Goal: Task Accomplishment & Management: Use online tool/utility

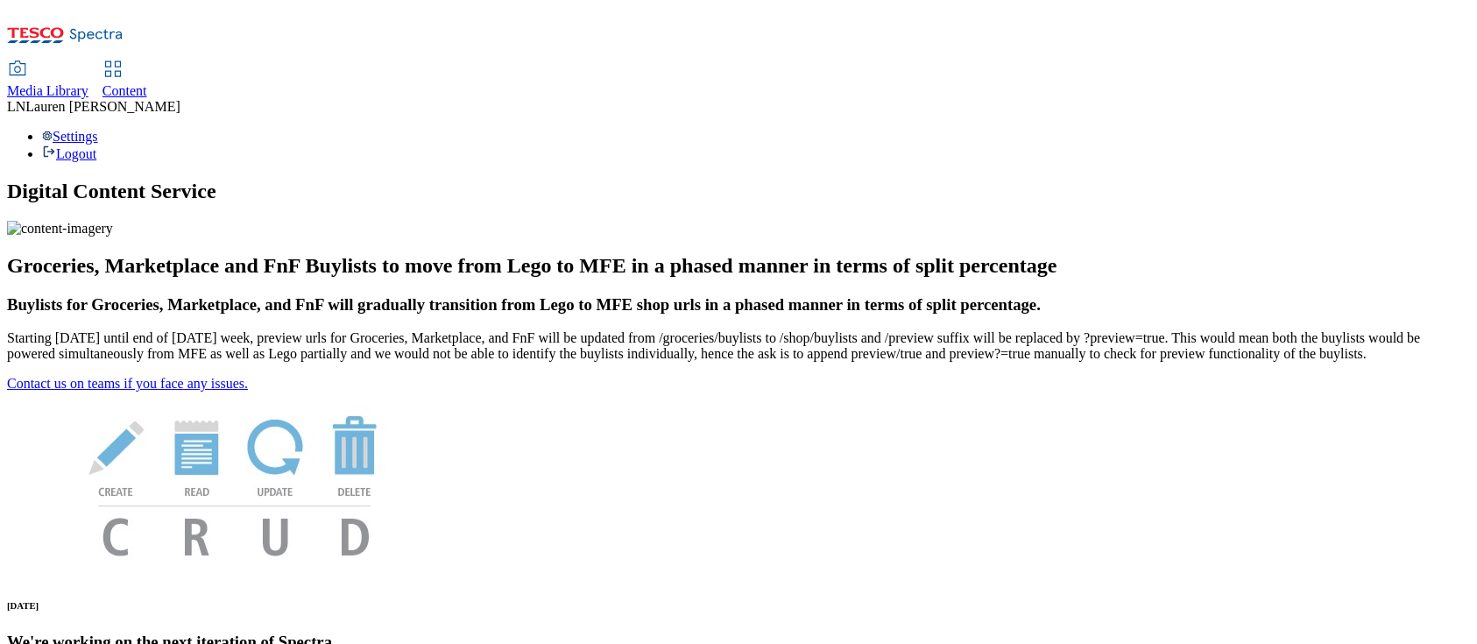
click at [147, 83] on span "Content" at bounding box center [124, 90] width 45 height 15
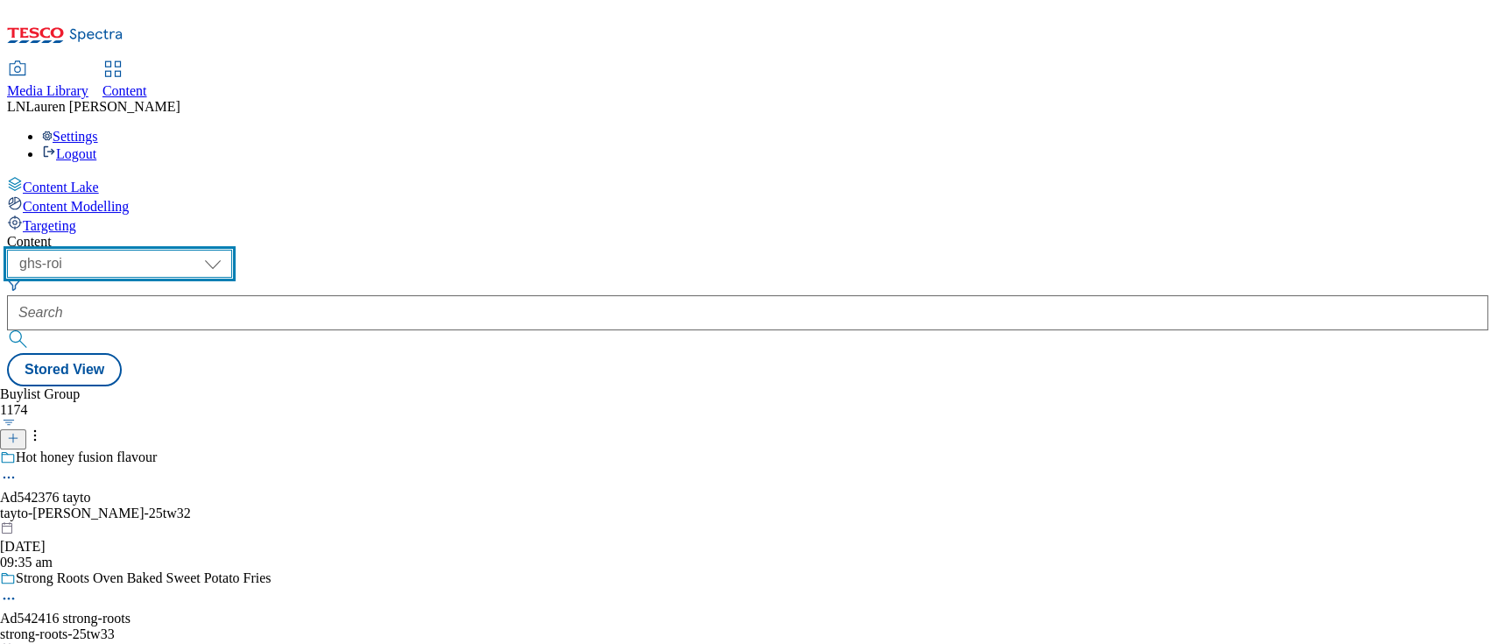
click at [232, 250] on select "ghs-roi ghs-uk" at bounding box center [119, 264] width 225 height 28
select select "ghs-uk"
click at [228, 250] on select "ghs-roi ghs-uk" at bounding box center [119, 264] width 225 height 28
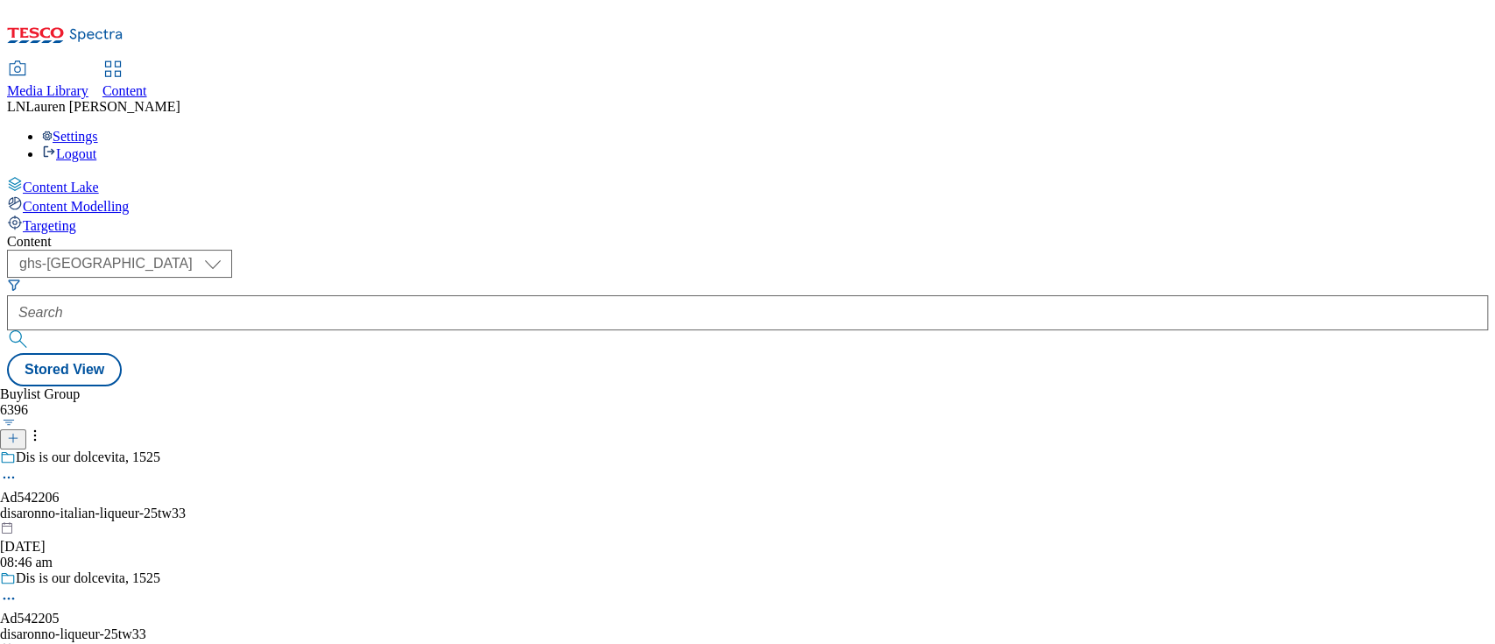
click at [520, 234] on div "Content" at bounding box center [747, 242] width 1481 height 16
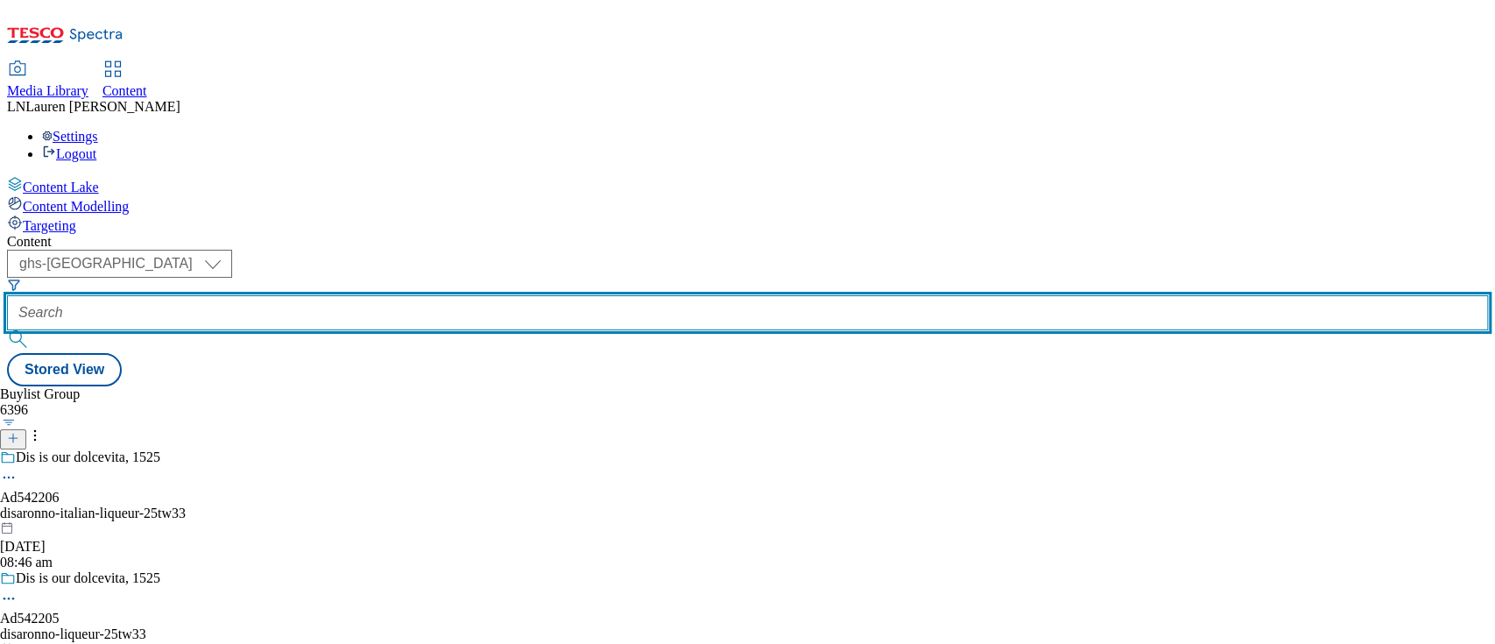
click at [414, 295] on input "text" at bounding box center [747, 312] width 1481 height 35
paste input "541485"
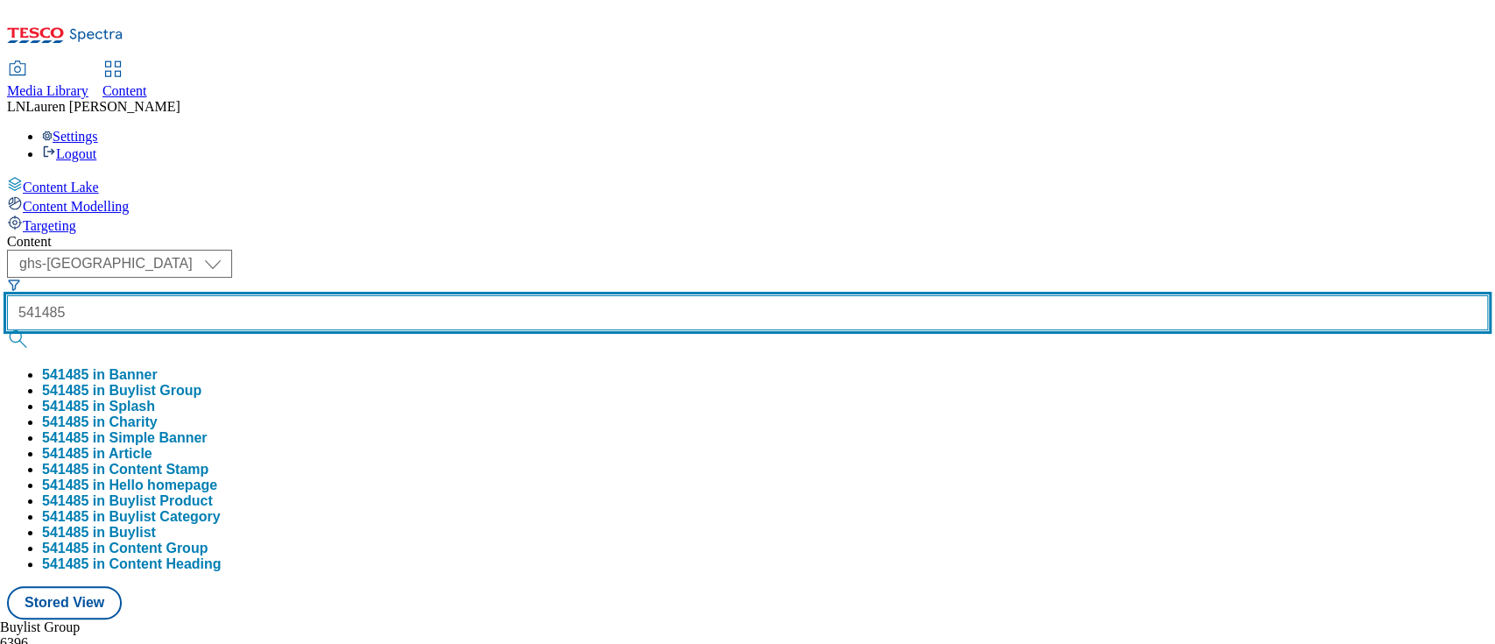
type input "541485"
click at [7, 330] on button "submit" at bounding box center [19, 339] width 25 height 18
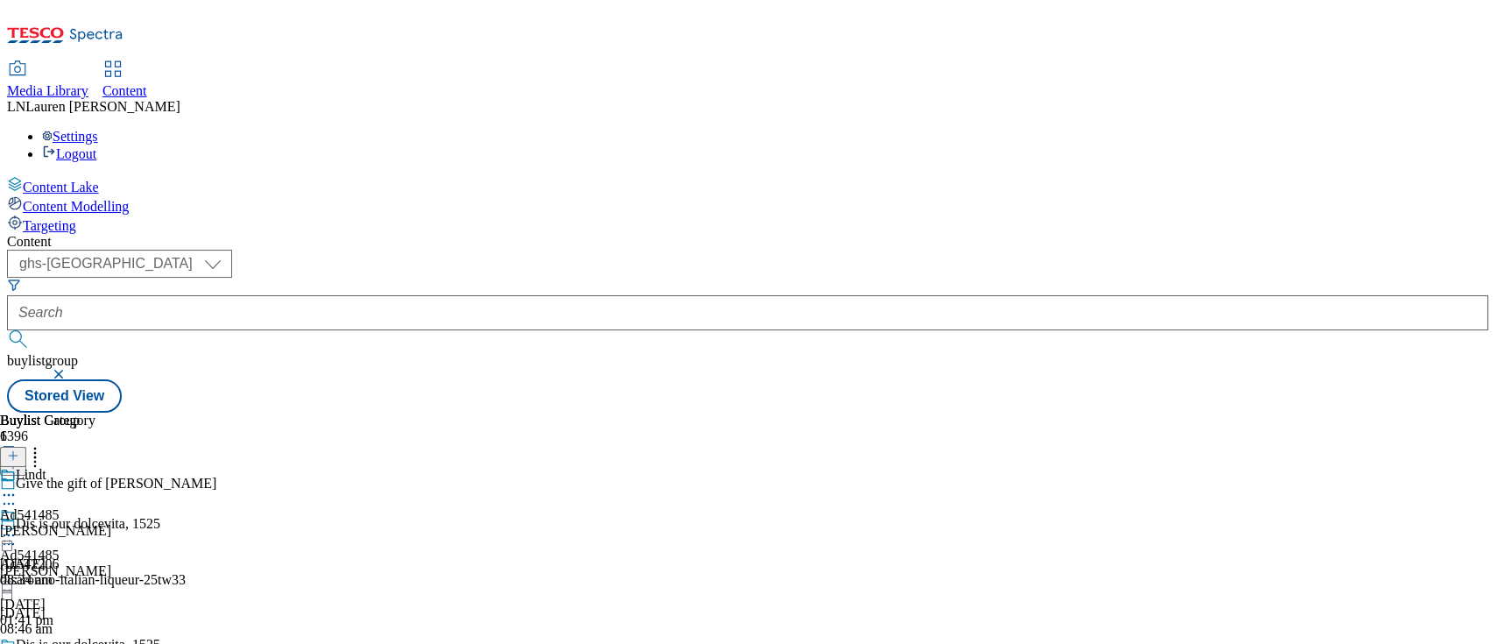
click at [111, 523] on div "lindt-lindor" at bounding box center [55, 531] width 111 height 16
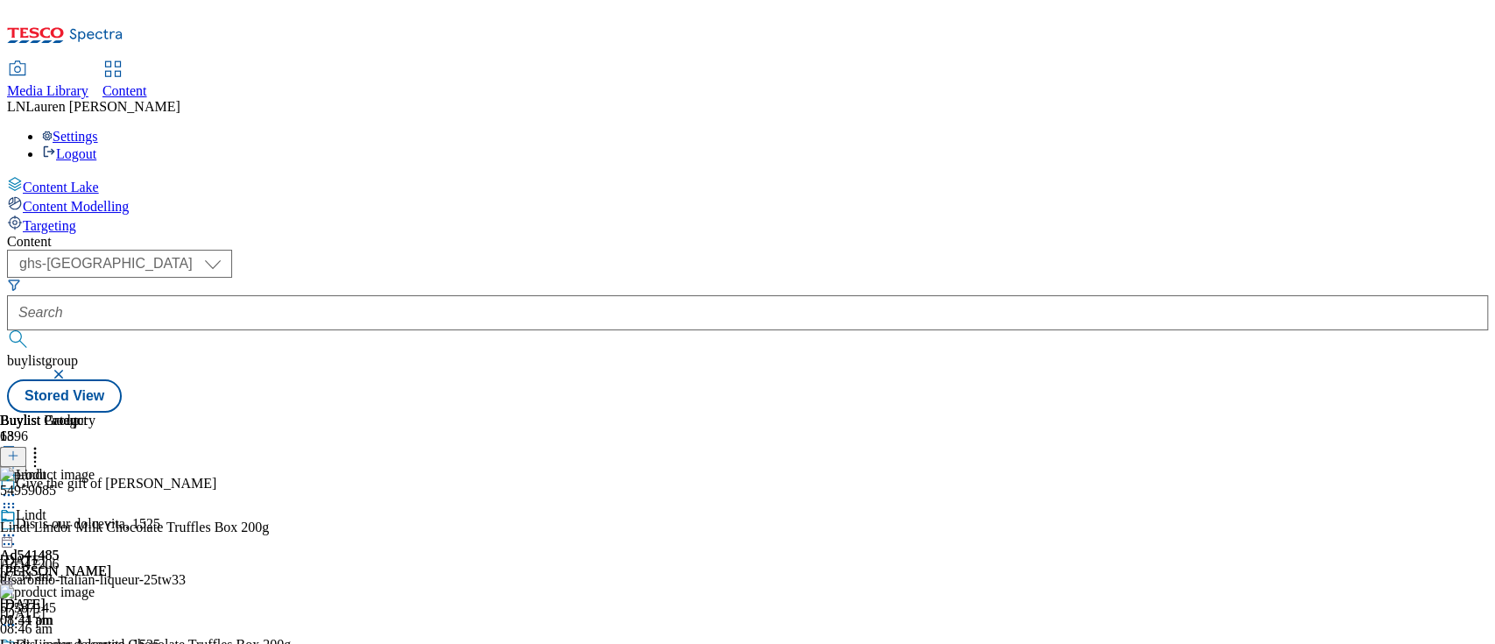
scroll to position [0, 60]
drag, startPoint x: 1356, startPoint y: 268, endPoint x: 1244, endPoint y: 260, distance: 112.4
click at [368, 467] on div "54959085 Lindt Lindor Milk Chocolate Truffles Box 200g 17 Sept 2025 07:54 am" at bounding box center [184, 525] width 368 height 117
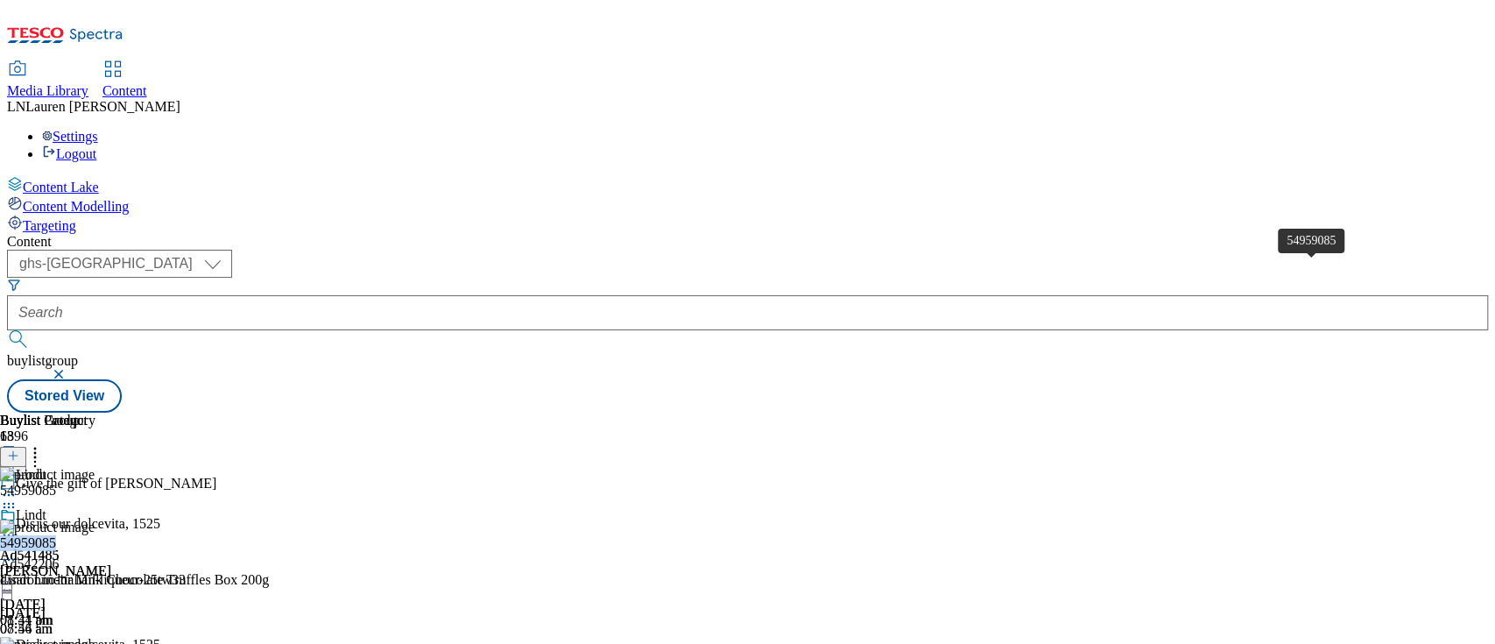
drag, startPoint x: 1326, startPoint y: 270, endPoint x: 1245, endPoint y: 273, distance: 81.5
click at [56, 535] on div "54959085" at bounding box center [28, 543] width 56 height 16
drag, startPoint x: 1245, startPoint y: 271, endPoint x: 1316, endPoint y: 254, distance: 73.7
click at [368, 519] on div "54959085 Lindt Lindor Milk Chocolate Truffles Box 200g 17 Sept 2025 07:54 am" at bounding box center [184, 577] width 368 height 117
click at [56, 535] on div "54959085" at bounding box center [28, 543] width 56 height 16
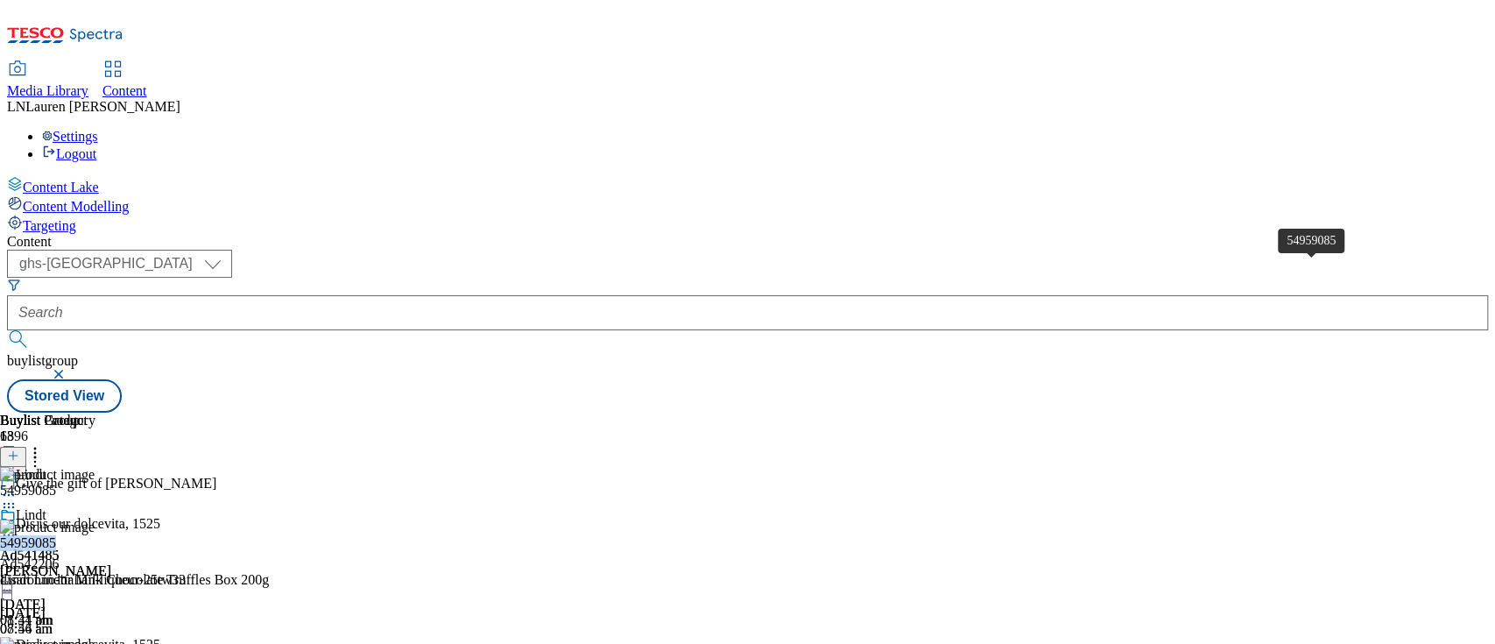
drag, startPoint x: 1312, startPoint y: 265, endPoint x: 1247, endPoint y: 272, distance: 65.2
click at [56, 535] on div "54959085" at bounding box center [28, 543] width 56 height 16
drag, startPoint x: 1301, startPoint y: 263, endPoint x: 1364, endPoint y: 201, distance: 88.0
click at [368, 413] on div "Buylist Product 18" at bounding box center [184, 440] width 368 height 54
click at [368, 572] on div "Lindt Lindor Milk Chocolate Truffles Box 200g 17 Sept 2025 07:54 am" at bounding box center [184, 604] width 368 height 65
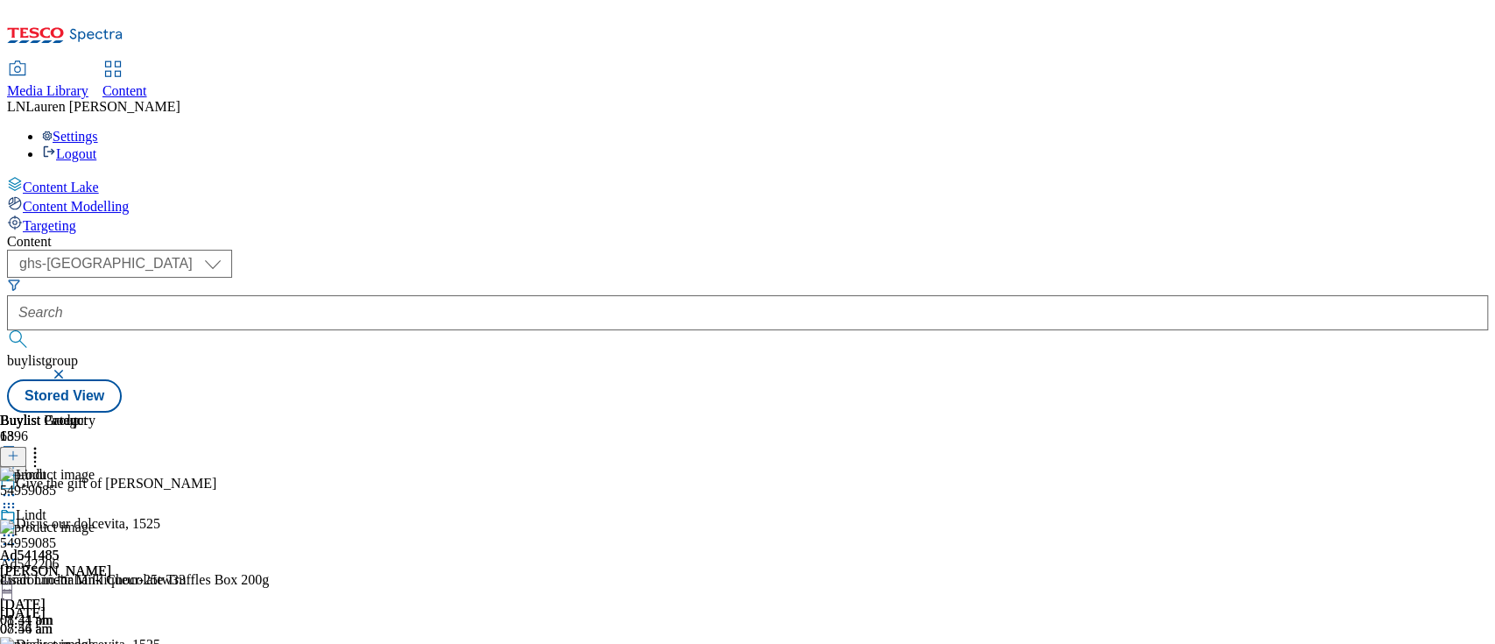
click at [18, 551] on icon at bounding box center [9, 560] width 18 height 18
click at [81, 586] on button "Edit" at bounding box center [58, 596] width 46 height 20
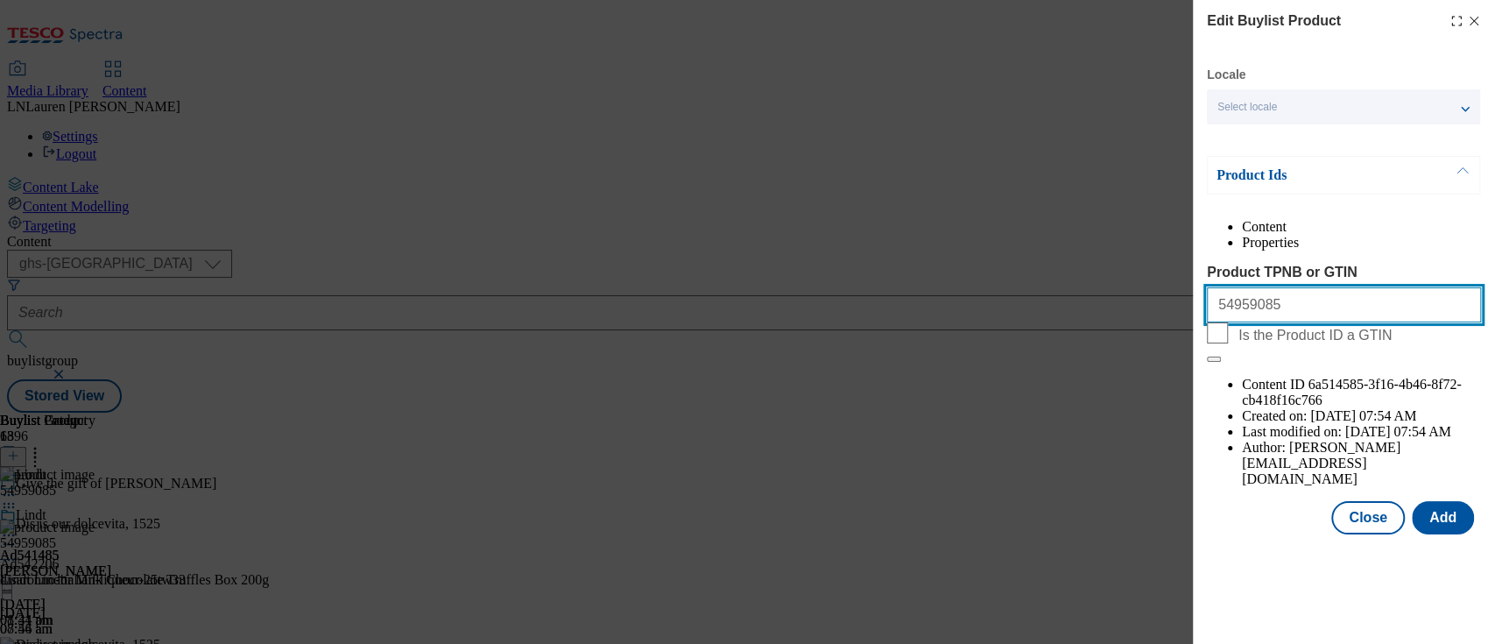
drag, startPoint x: 1290, startPoint y: 335, endPoint x: 1157, endPoint y: 336, distance: 133.1
click at [1157, 336] on div "Edit Buylist Product Locale Select locale English Welsh Product Ids Content Pro…" at bounding box center [747, 322] width 1495 height 644
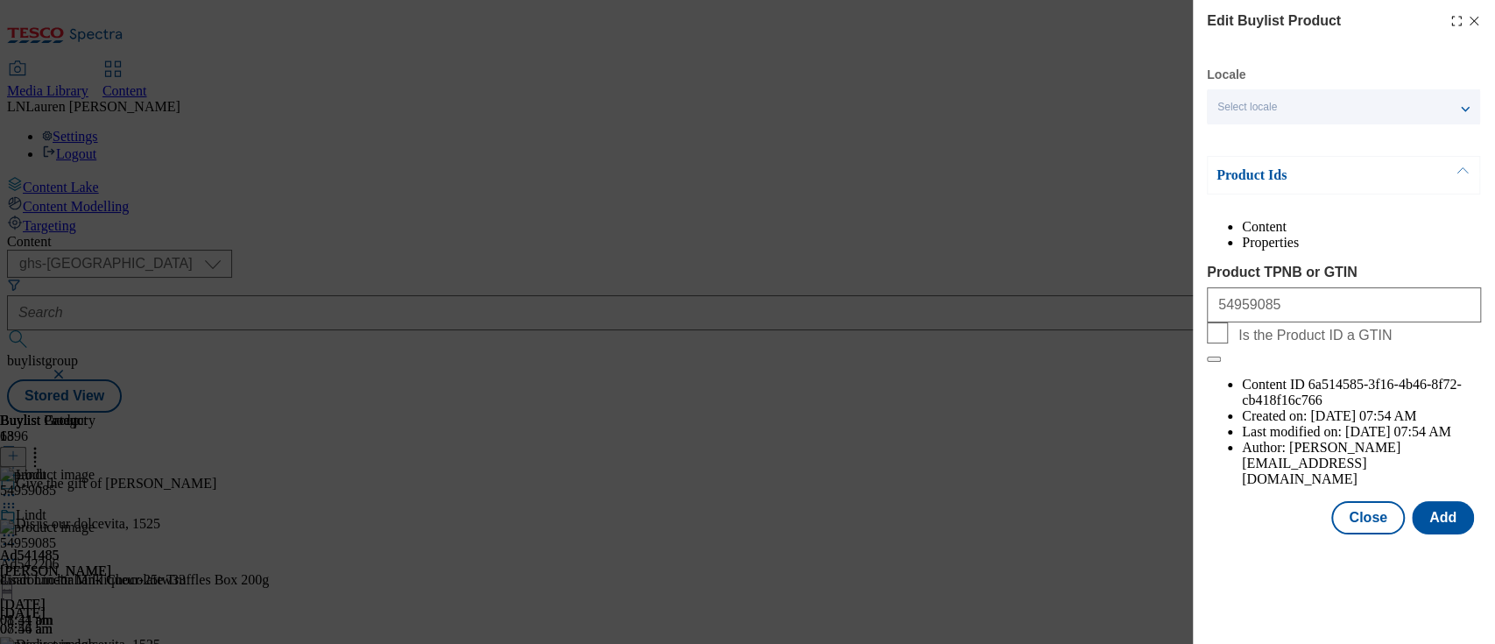
click at [1471, 22] on line "Modal" at bounding box center [1475, 22] width 8 height 8
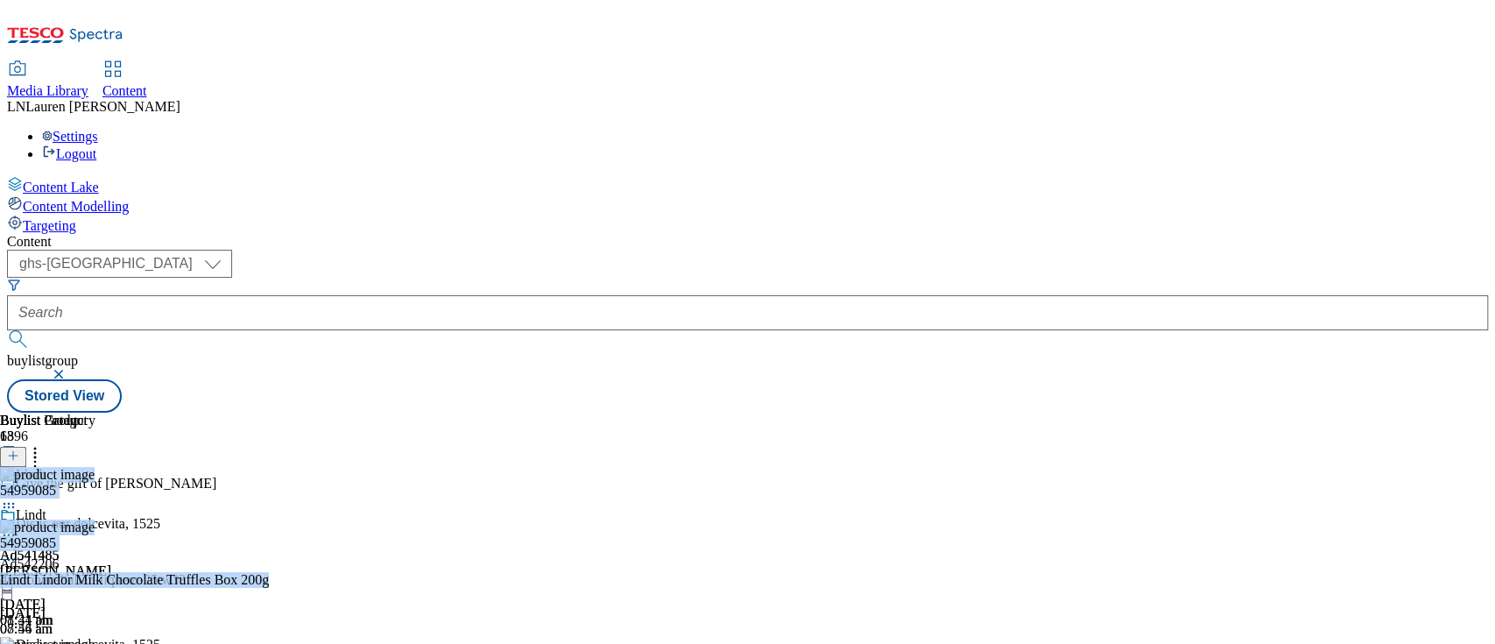
drag, startPoint x: 1492, startPoint y: 200, endPoint x: 1479, endPoint y: 289, distance: 90.3
click at [1479, 289] on div "Content Lake Content Modelling Targeting Content ( optional ) ghs-roi ghs-uk gh…" at bounding box center [747, 294] width 1481 height 236
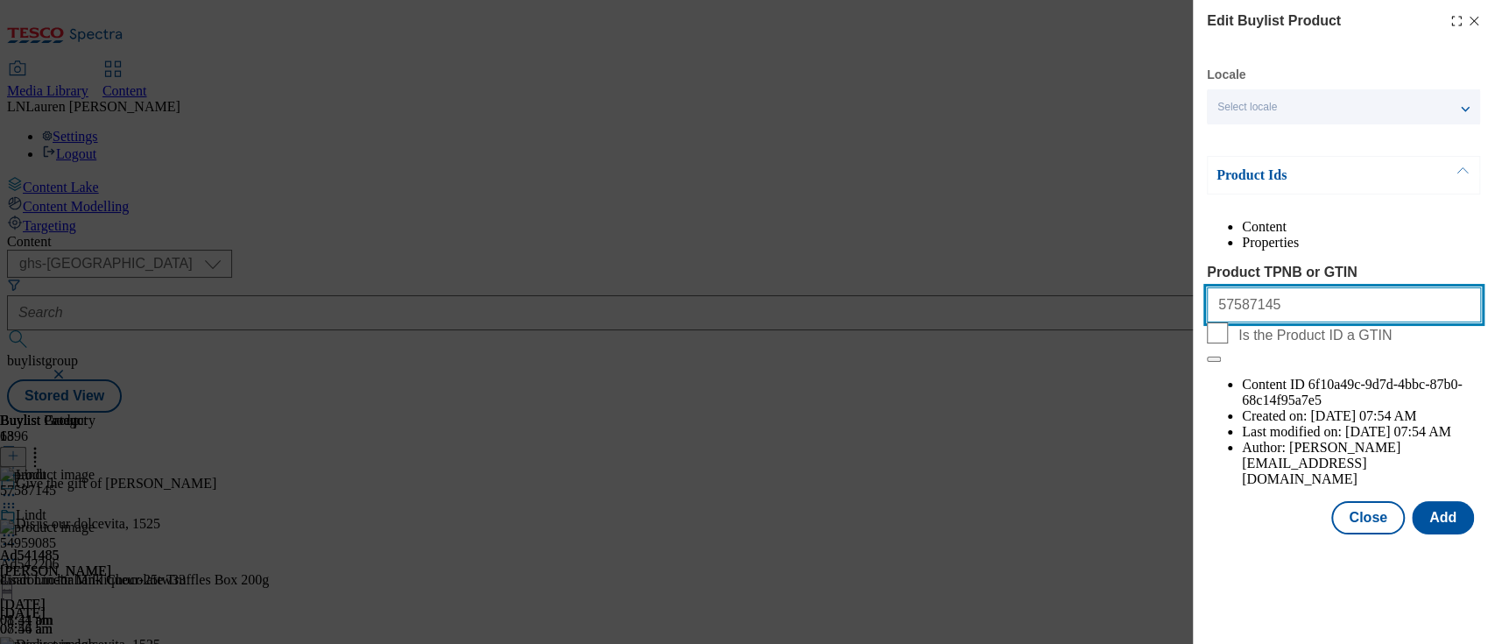
drag, startPoint x: 1324, startPoint y: 334, endPoint x: 1065, endPoint y: 312, distance: 260.2
click at [1065, 312] on div "Edit Buylist Product Locale Select locale English Welsh Product Ids Content Pro…" at bounding box center [747, 322] width 1495 height 644
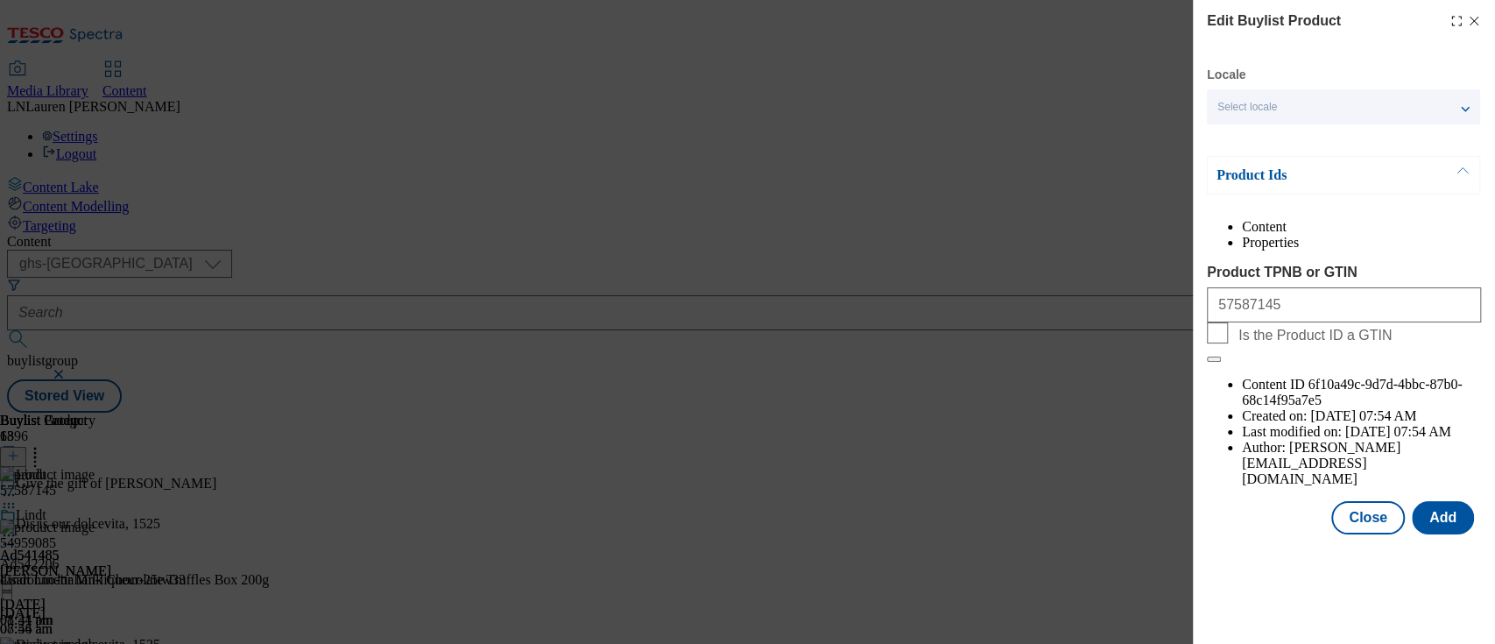
click at [1475, 20] on icon "Modal" at bounding box center [1474, 21] width 14 height 14
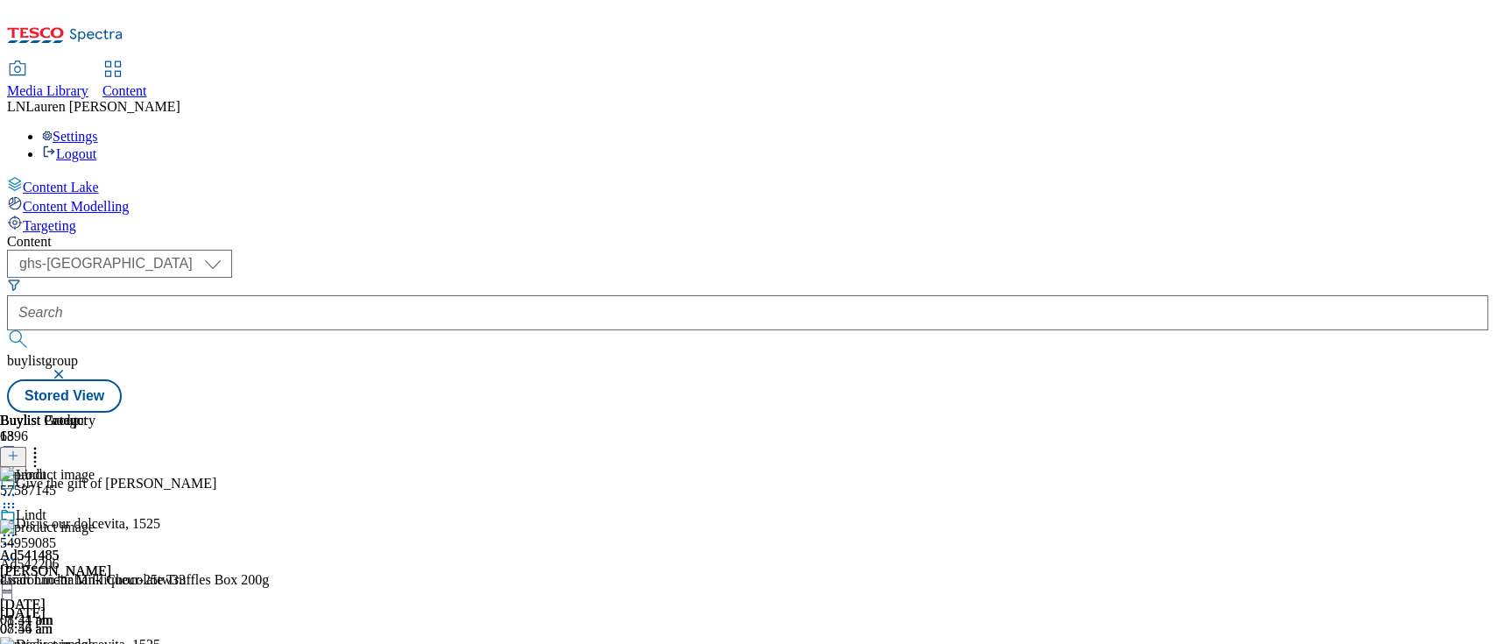
scroll to position [329, 0]
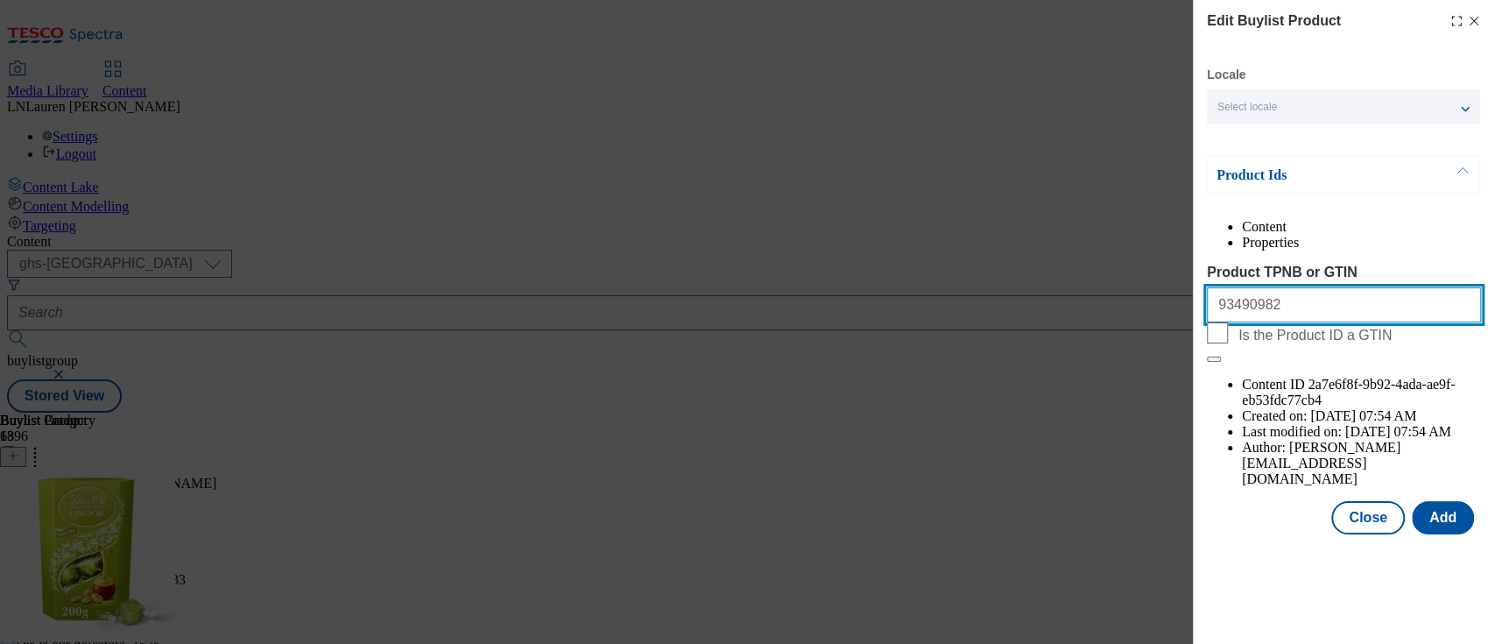
drag, startPoint x: 1330, startPoint y: 347, endPoint x: 1116, endPoint y: 310, distance: 217.7
click at [1116, 310] on div "Edit Buylist Product Locale Select locale English Welsh Product Ids Content Pro…" at bounding box center [747, 322] width 1495 height 644
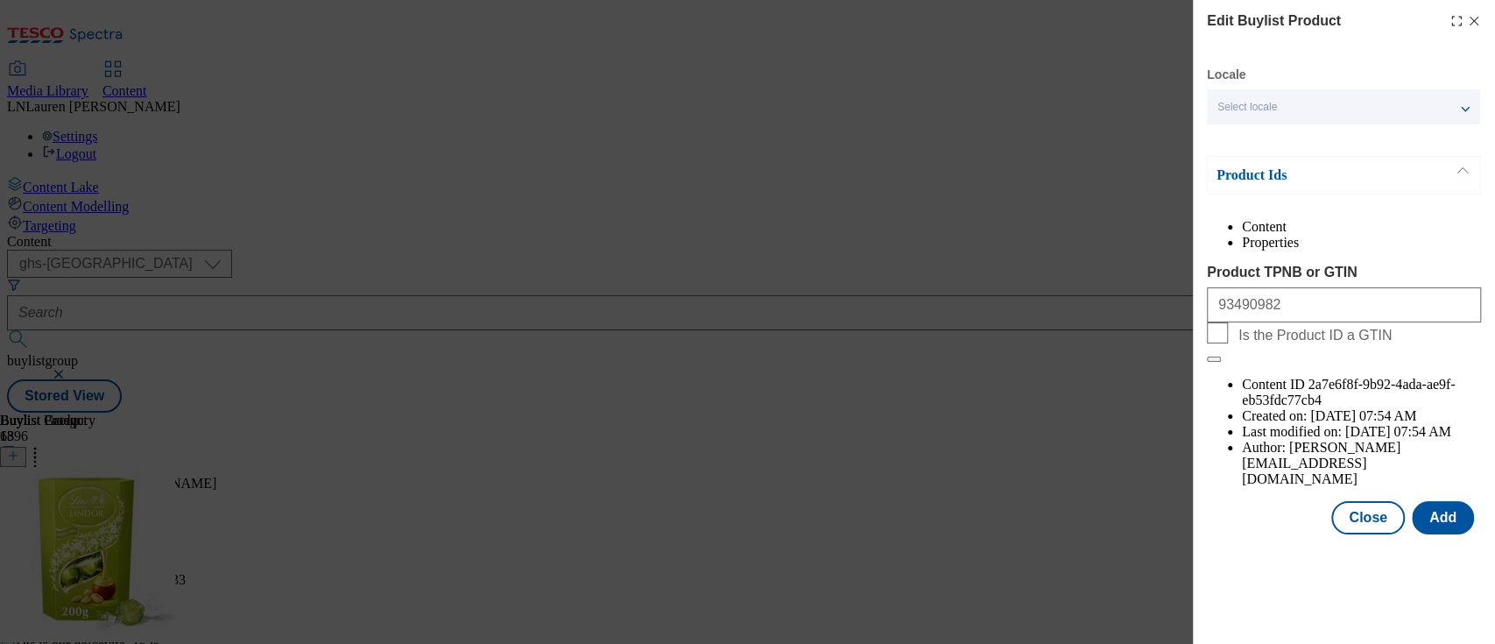
click at [1478, 18] on line "Modal" at bounding box center [1475, 22] width 8 height 8
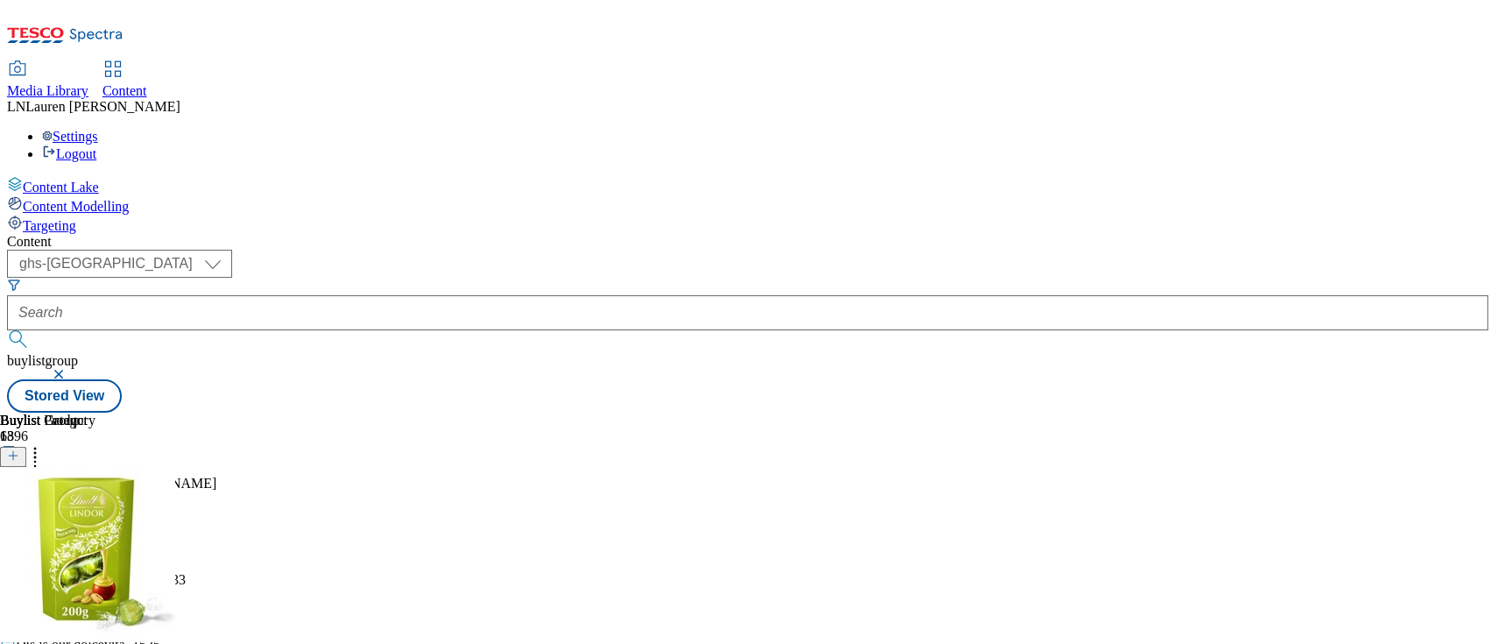
scroll to position [521, 0]
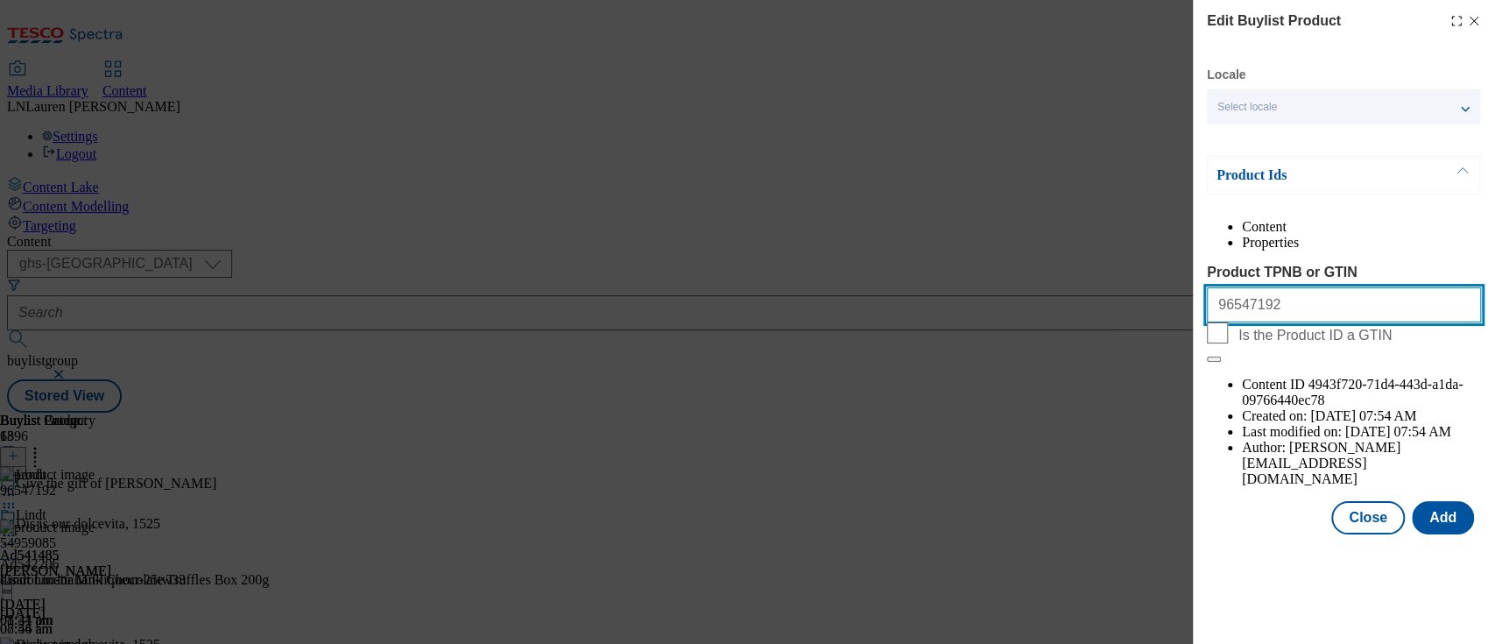
drag, startPoint x: 1287, startPoint y: 345, endPoint x: 995, endPoint y: 347, distance: 291.7
click at [995, 347] on div "Edit Buylist Product Locale Select locale English Welsh Product Ids Content Pro…" at bounding box center [747, 322] width 1495 height 644
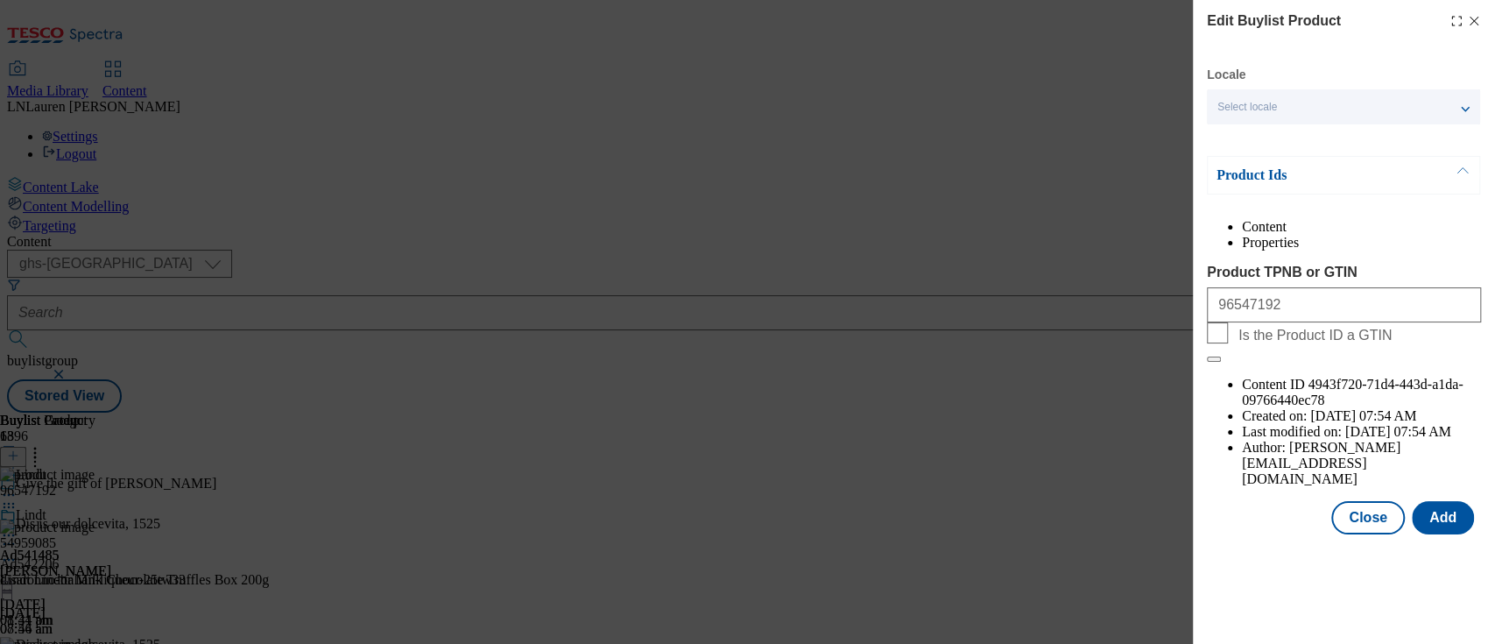
click at [1473, 28] on div "Edit Buylist Product" at bounding box center [1344, 21] width 274 height 21
click at [1476, 25] on icon "Modal" at bounding box center [1474, 21] width 14 height 14
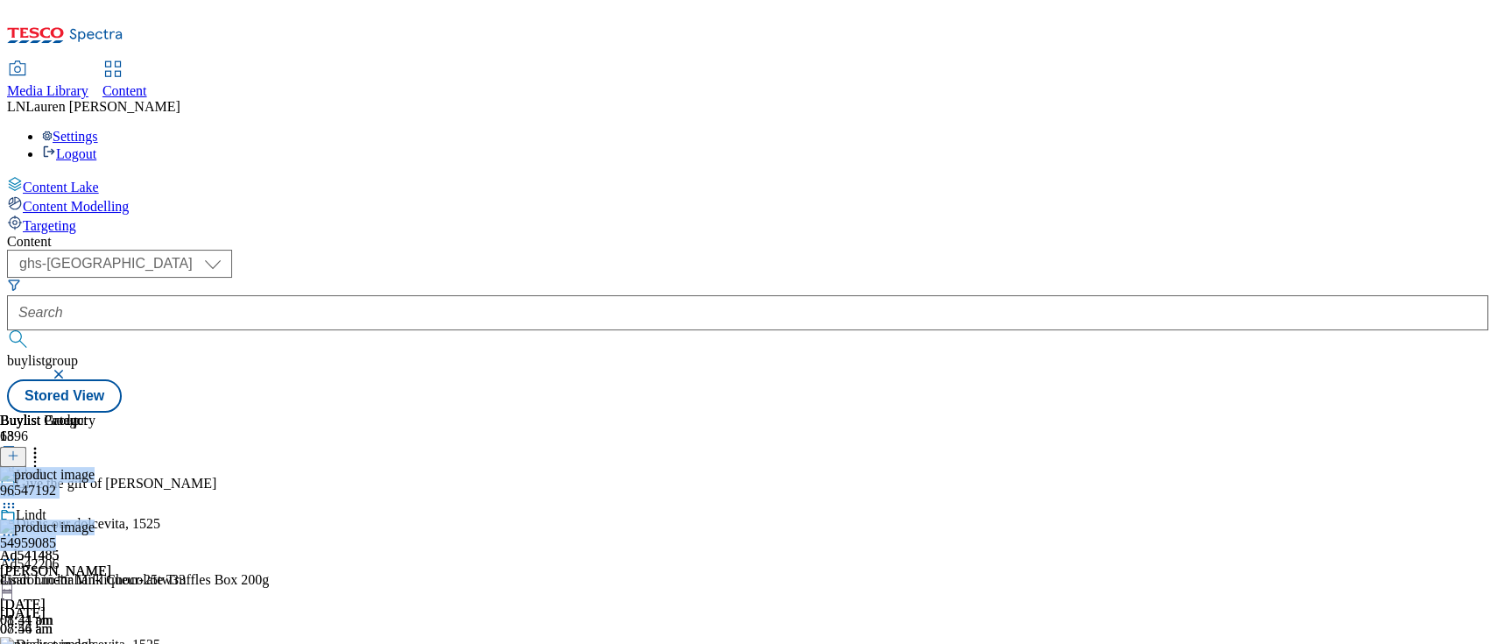
drag, startPoint x: 1492, startPoint y: 186, endPoint x: 1493, endPoint y: 261, distance: 75.3
click at [1488, 261] on div "Content Lake Content Modelling Targeting Content ( optional ) ghs-roi ghs-uk gh…" at bounding box center [747, 294] width 1481 height 236
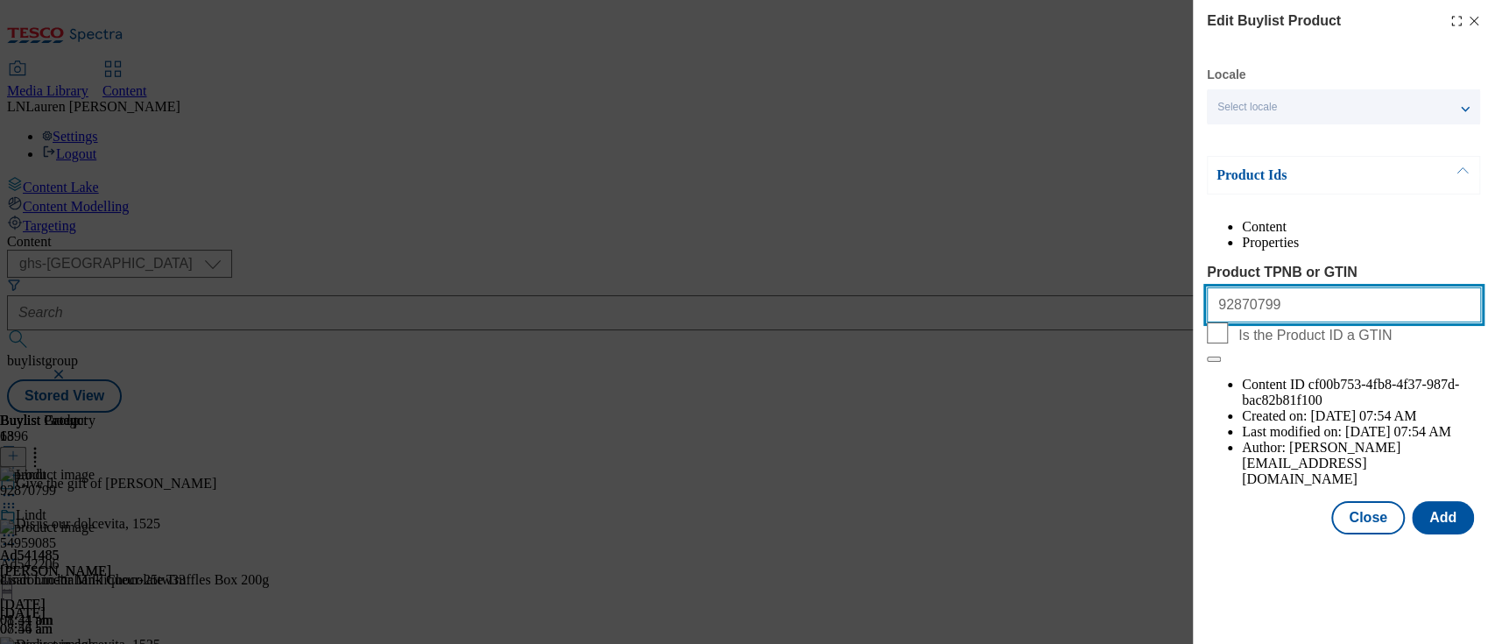
drag, startPoint x: 1281, startPoint y: 342, endPoint x: 1121, endPoint y: 339, distance: 160.3
click at [1121, 339] on div "Edit Buylist Product Locale Select locale English Welsh Product Ids Content Pro…" at bounding box center [747, 322] width 1495 height 644
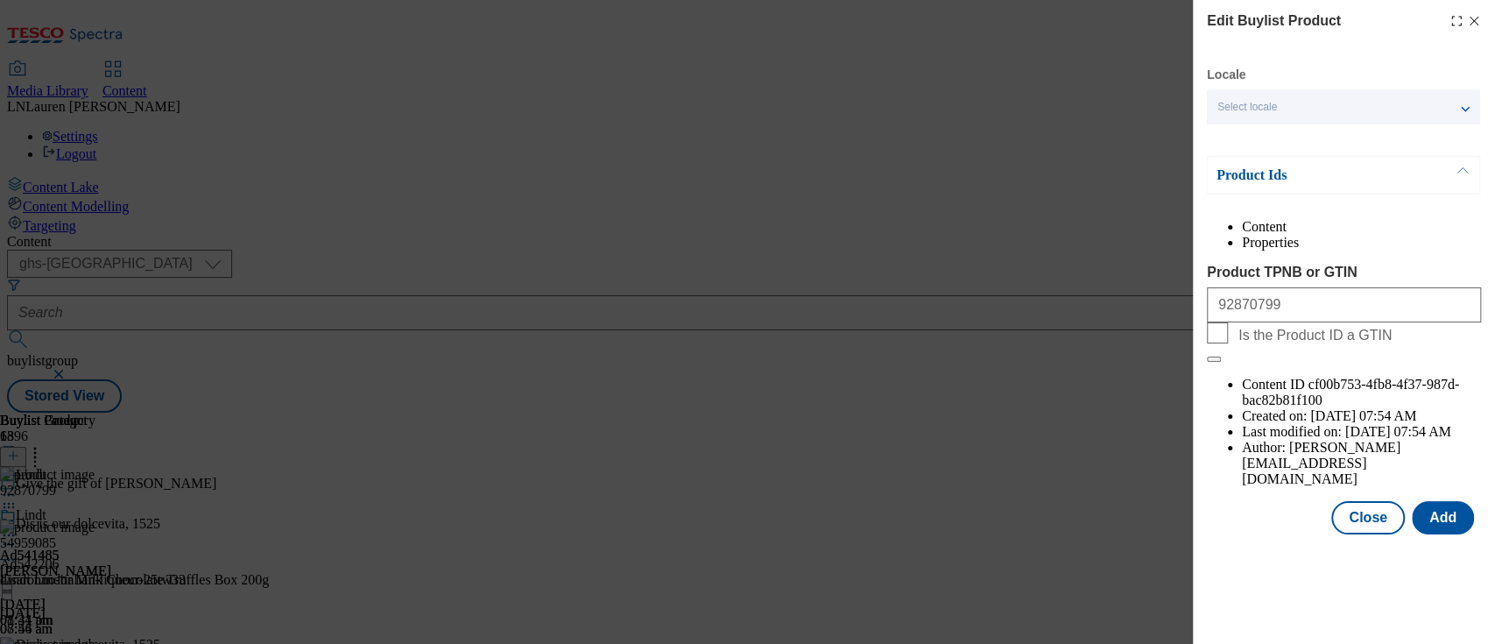
click at [1477, 24] on line "Modal" at bounding box center [1475, 22] width 8 height 8
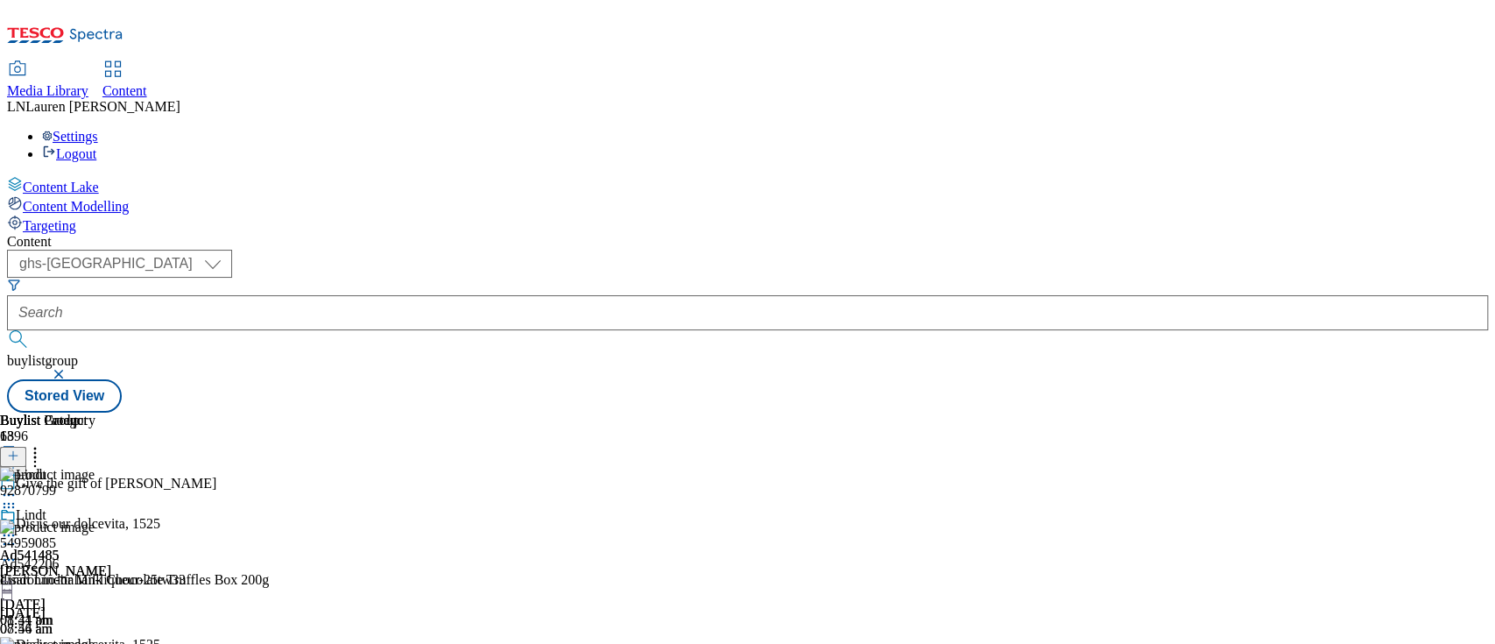
scroll to position [81, 0]
click at [368, 467] on div "92870799" at bounding box center [184, 493] width 368 height 53
drag, startPoint x: 1322, startPoint y: 287, endPoint x: 1327, endPoint y: 359, distance: 72.0
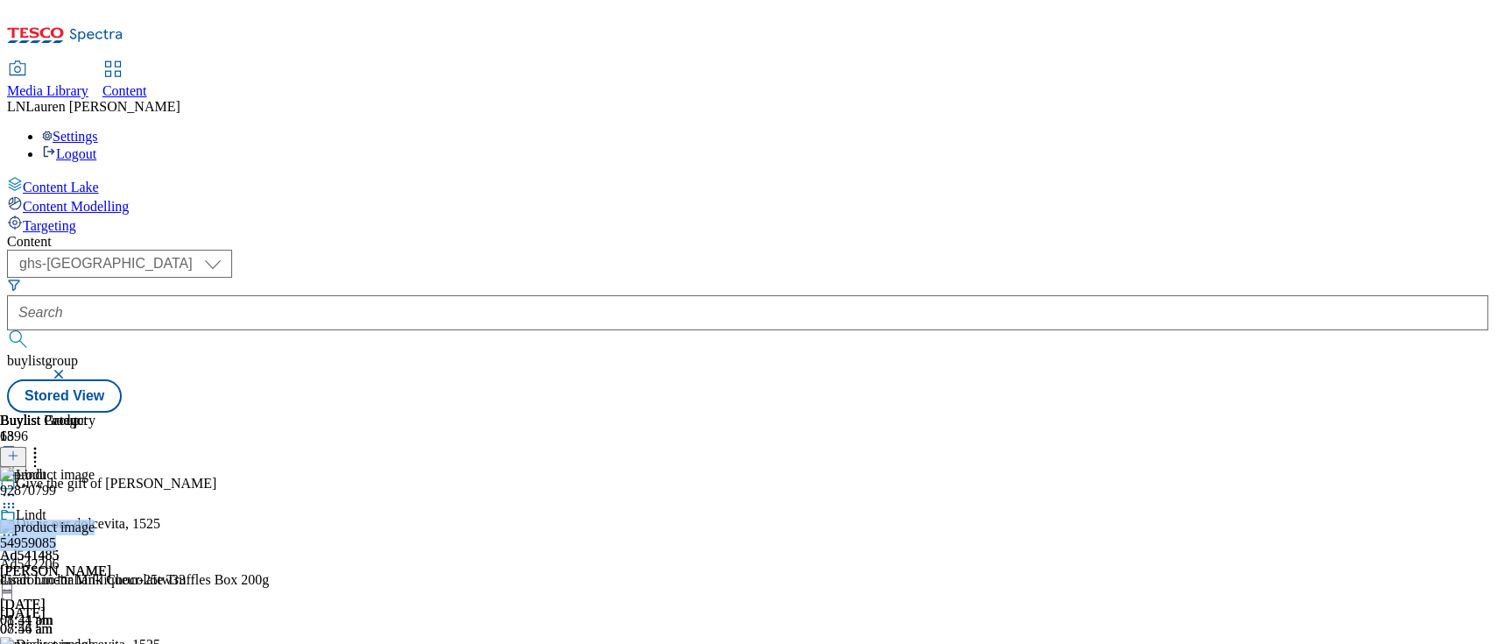
click at [368, 483] on div "92870799" at bounding box center [184, 501] width 368 height 37
click at [44, 444] on icon at bounding box center [35, 453] width 18 height 18
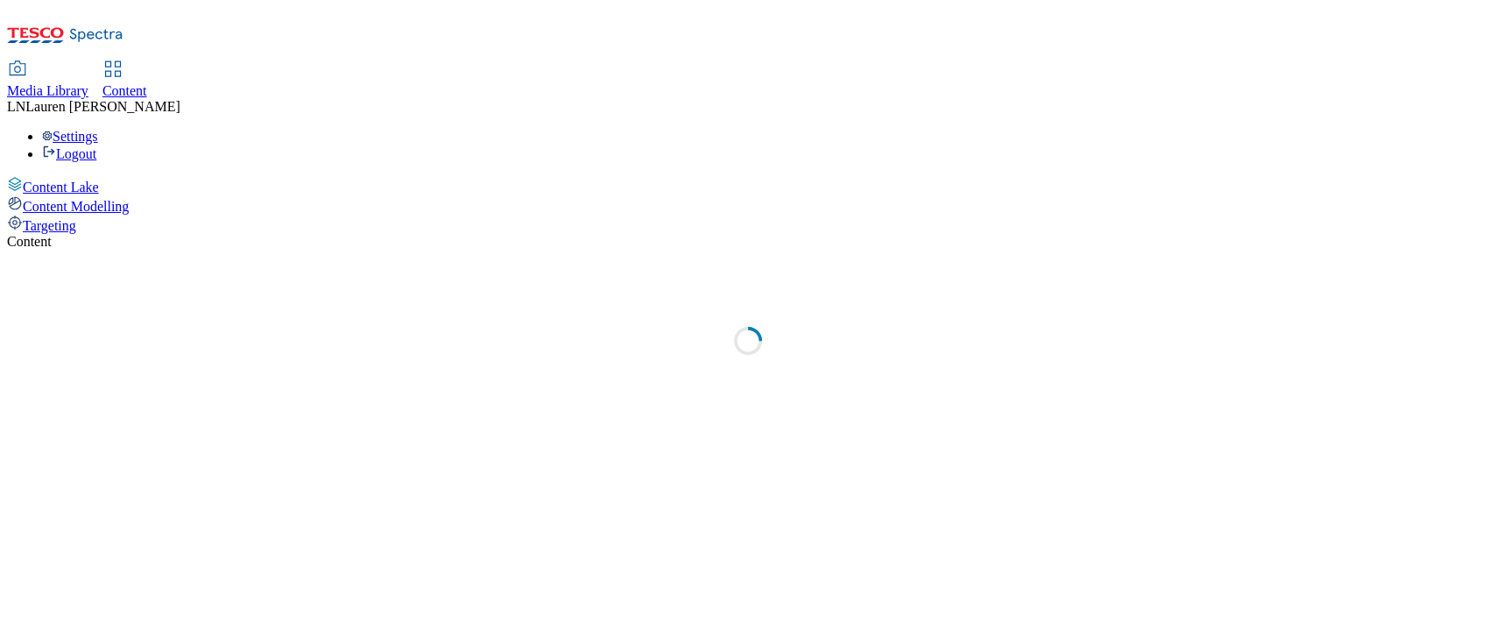
select select "ghs-[GEOGRAPHIC_DATA]"
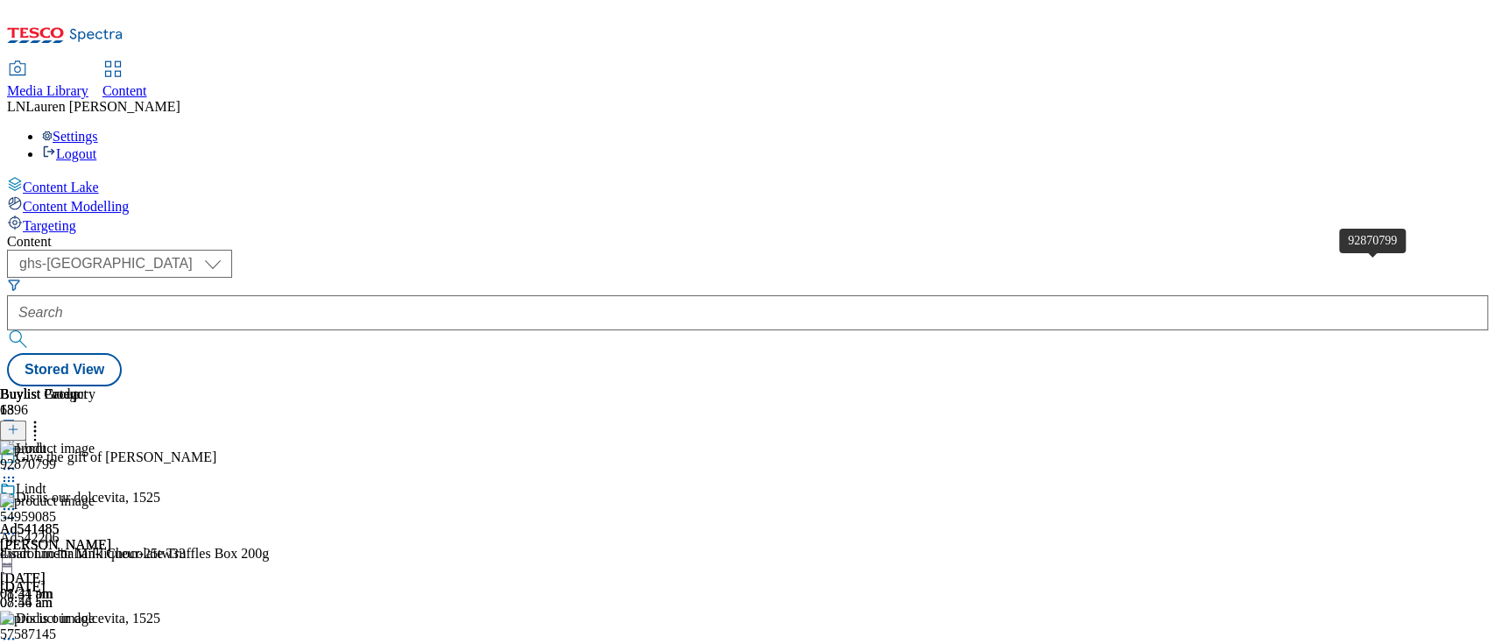
click at [56, 456] on div "92870799" at bounding box center [28, 464] width 56 height 16
click at [44, 418] on icon at bounding box center [35, 427] width 18 height 18
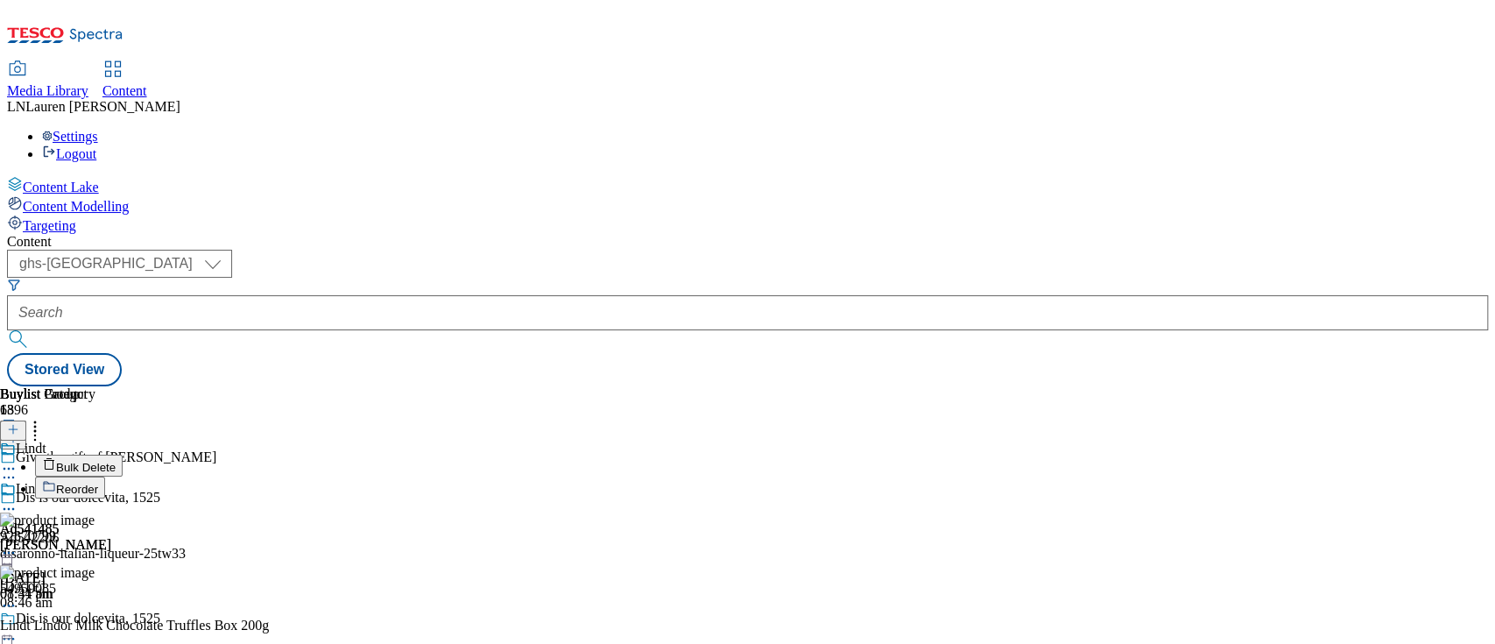
click at [98, 483] on span "Reorder" at bounding box center [77, 489] width 42 height 13
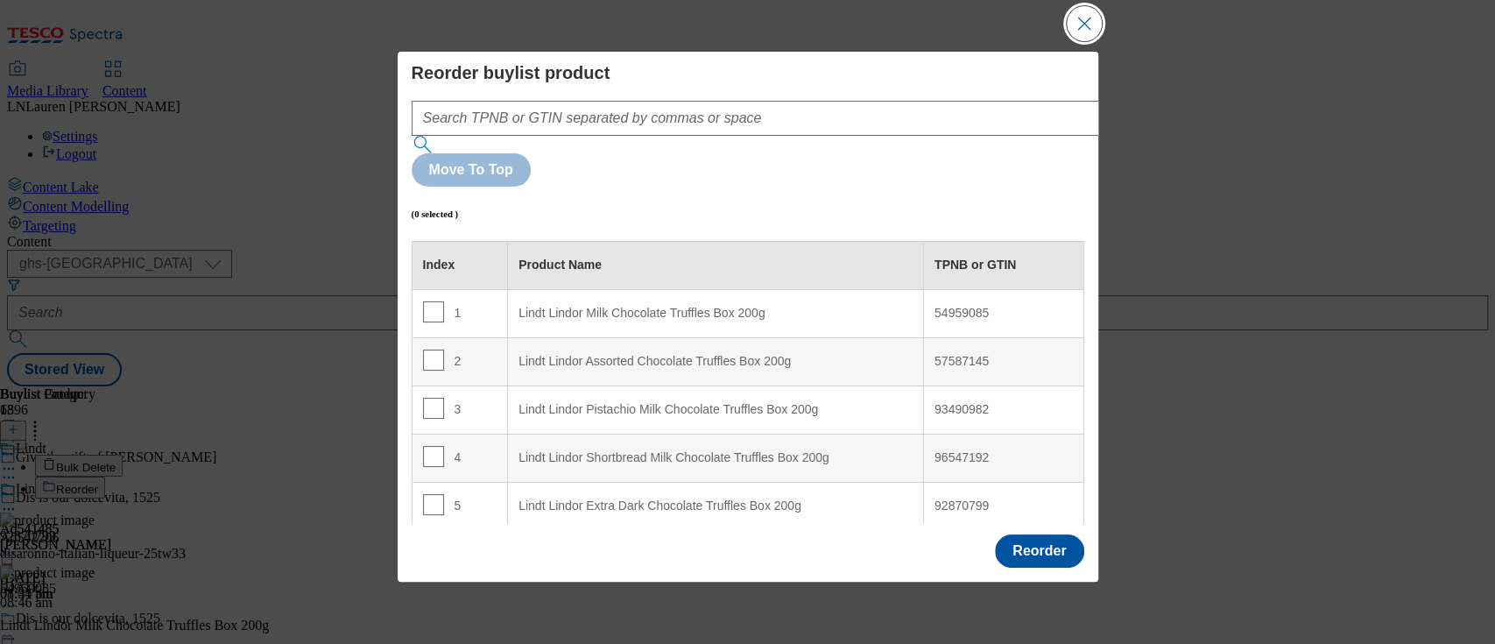
click at [1081, 18] on button "Close Modal" at bounding box center [1084, 23] width 35 height 35
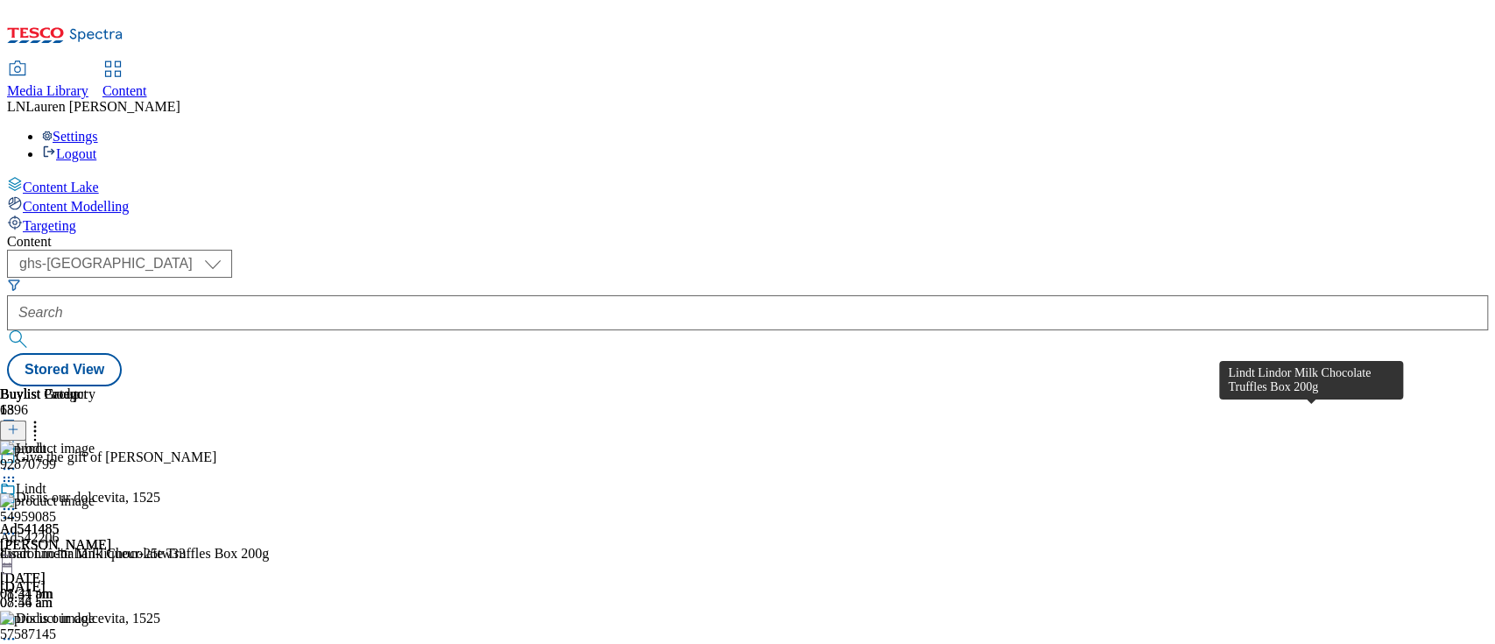
click at [269, 546] on div "Lindt Lindor Milk Chocolate Truffles Box 200g" at bounding box center [134, 554] width 269 height 16
click at [368, 456] on div "92870799" at bounding box center [184, 474] width 368 height 37
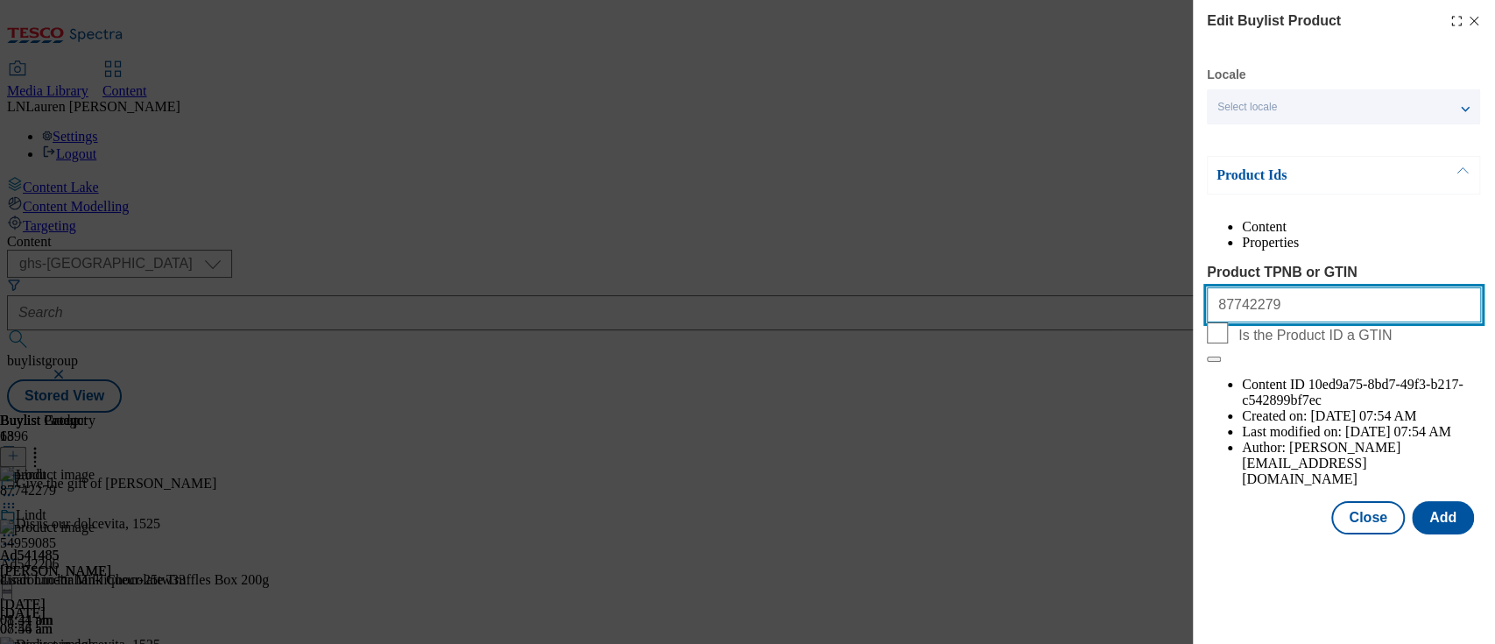
drag, startPoint x: 1293, startPoint y: 335, endPoint x: 967, endPoint y: 345, distance: 326.0
click at [967, 345] on div "Edit Buylist Product Locale Select locale English Welsh Product Ids Content Pro…" at bounding box center [747, 322] width 1495 height 644
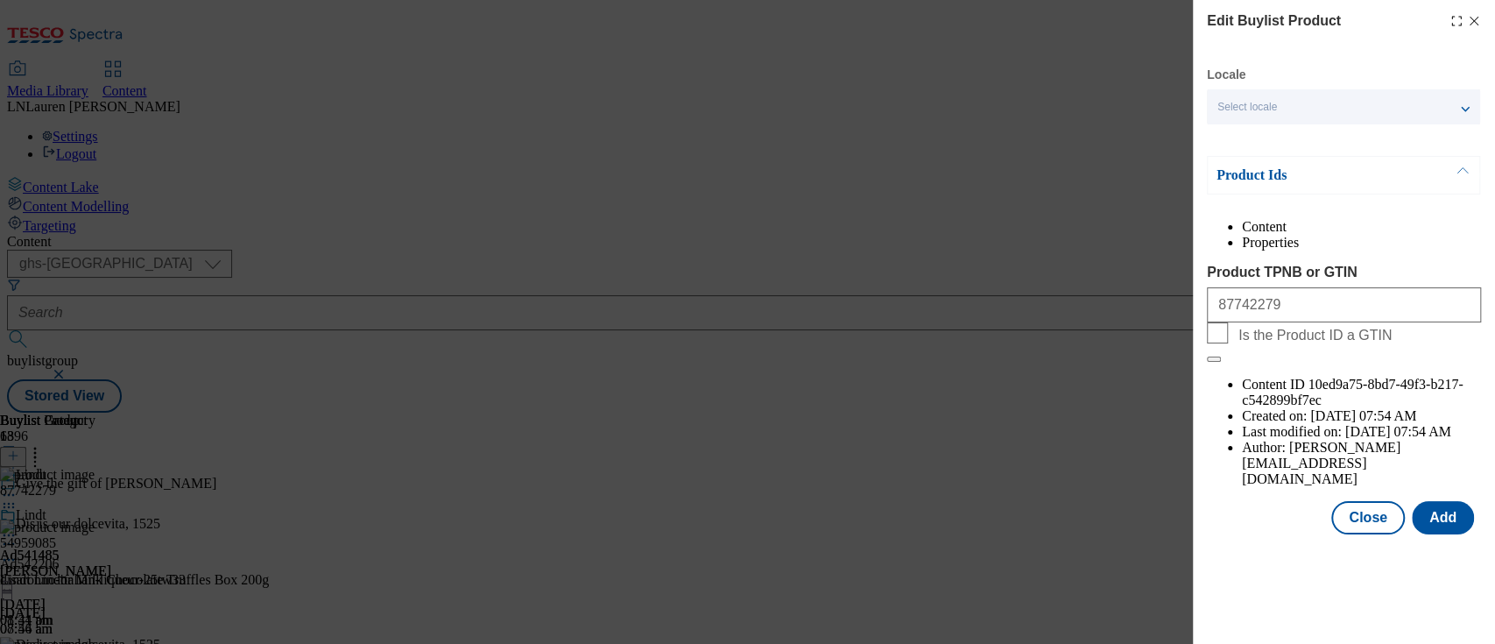
click at [1478, 18] on line "Modal" at bounding box center [1475, 22] width 8 height 8
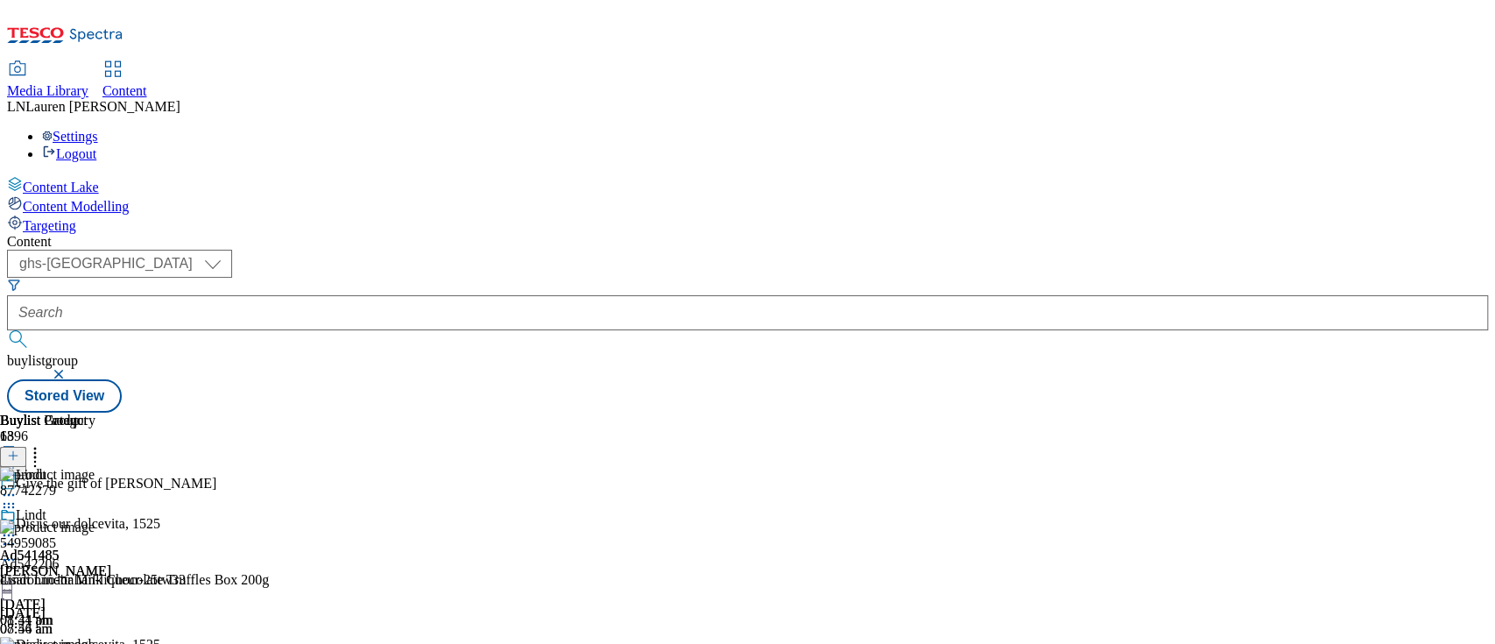
scroll to position [1135, 0]
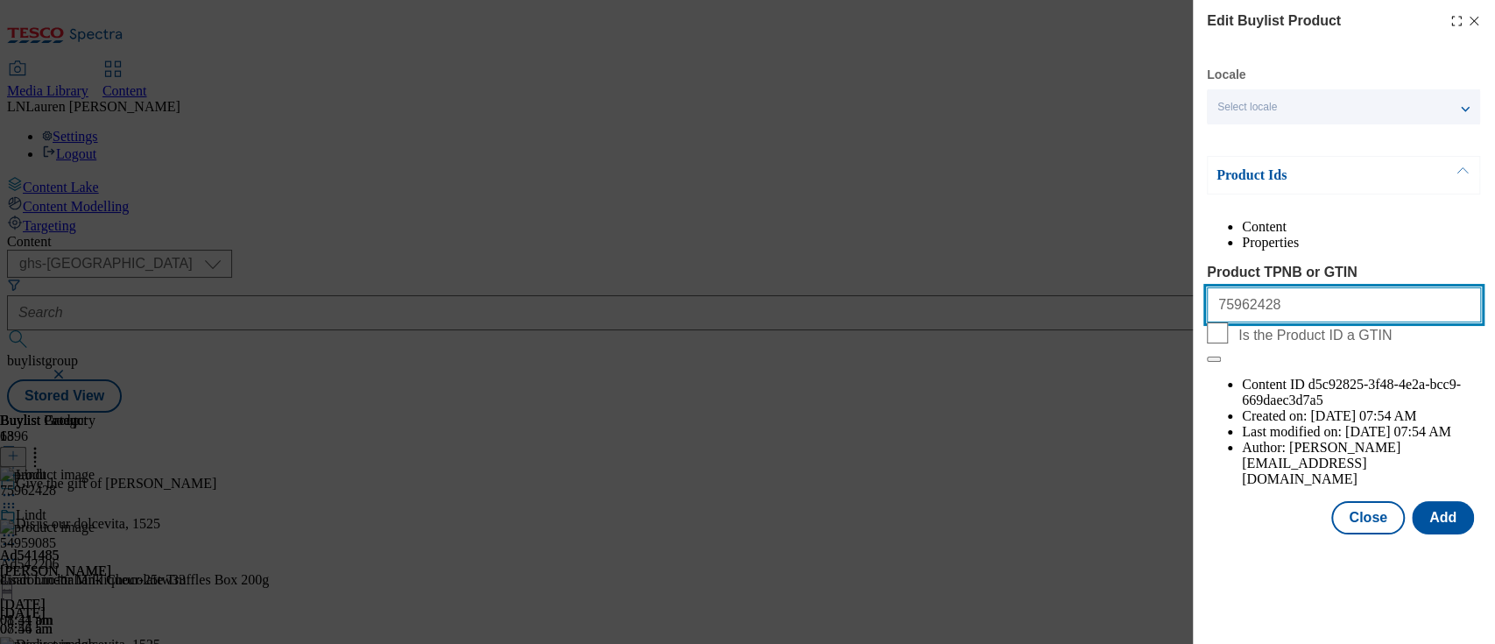
drag, startPoint x: 1309, startPoint y: 349, endPoint x: 1059, endPoint y: 324, distance: 250.9
click at [1059, 324] on div "Edit Buylist Product Locale Select locale English Welsh Product Ids Content Pro…" at bounding box center [747, 322] width 1495 height 644
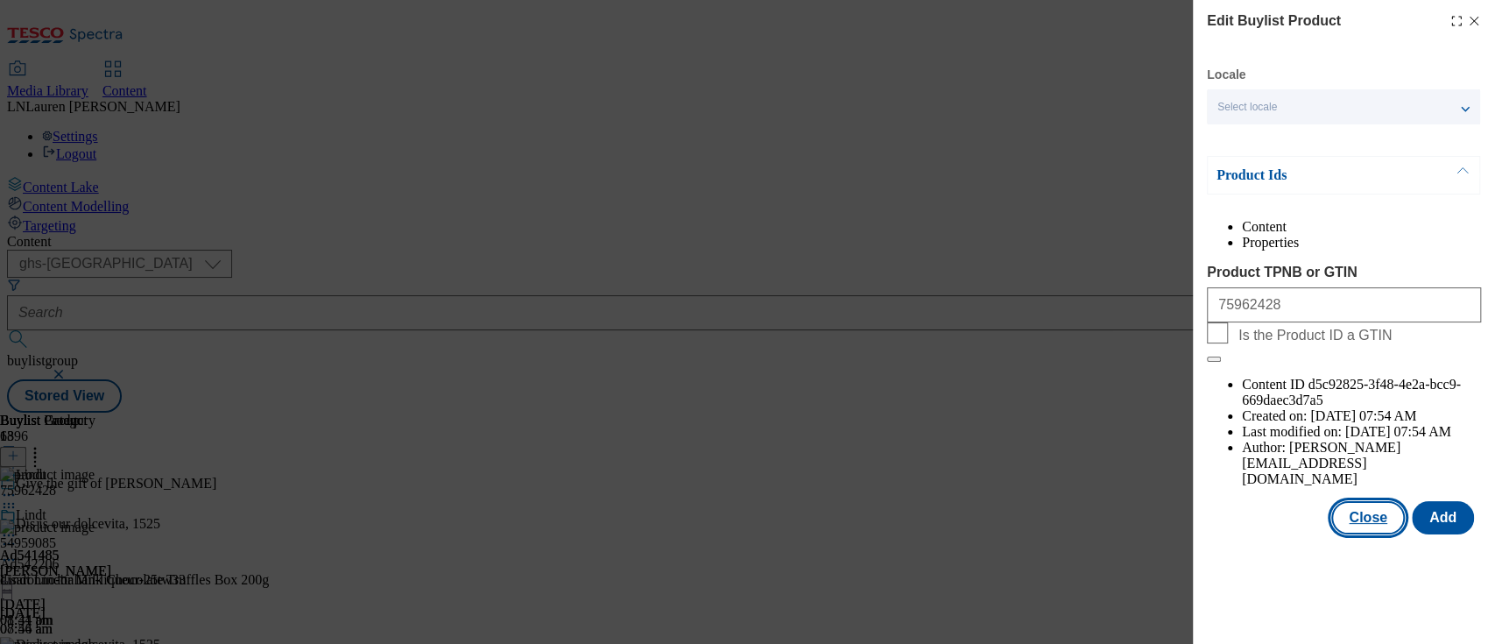
click at [1364, 501] on button "Close" at bounding box center [1368, 517] width 74 height 33
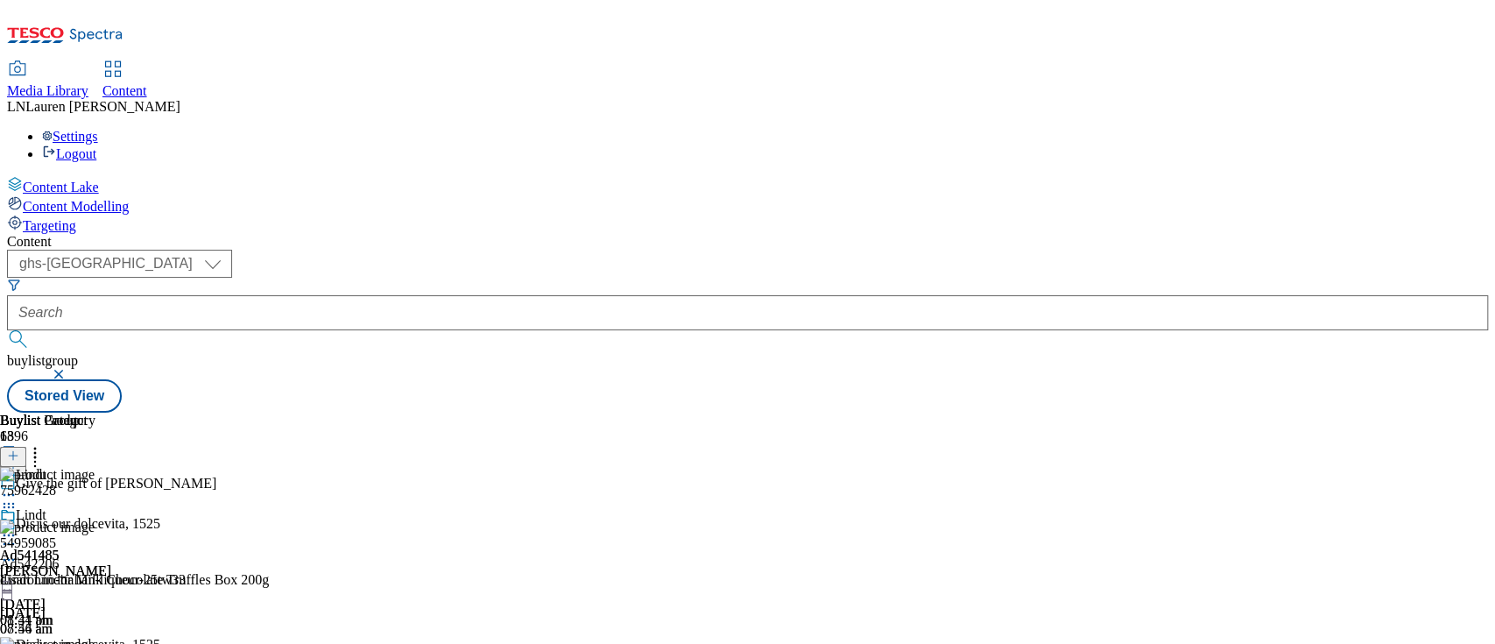
scroll to position [2645, 0]
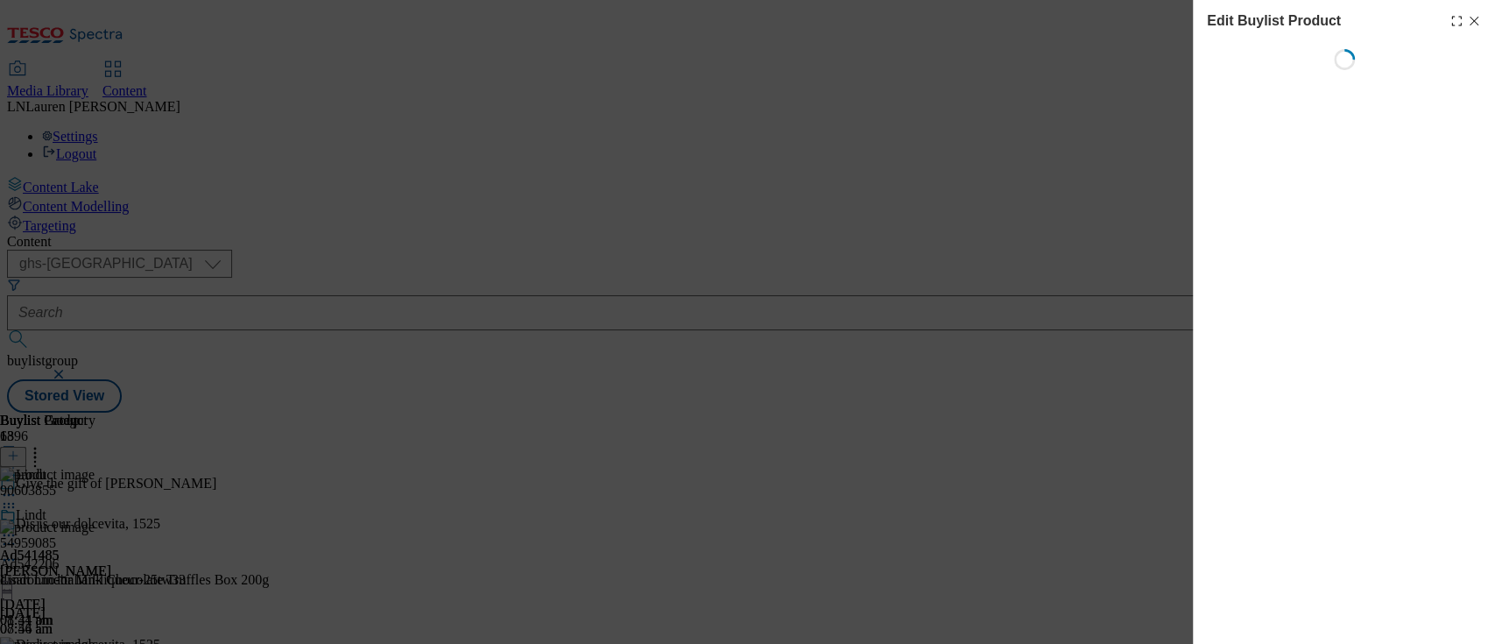
scroll to position [2734, 0]
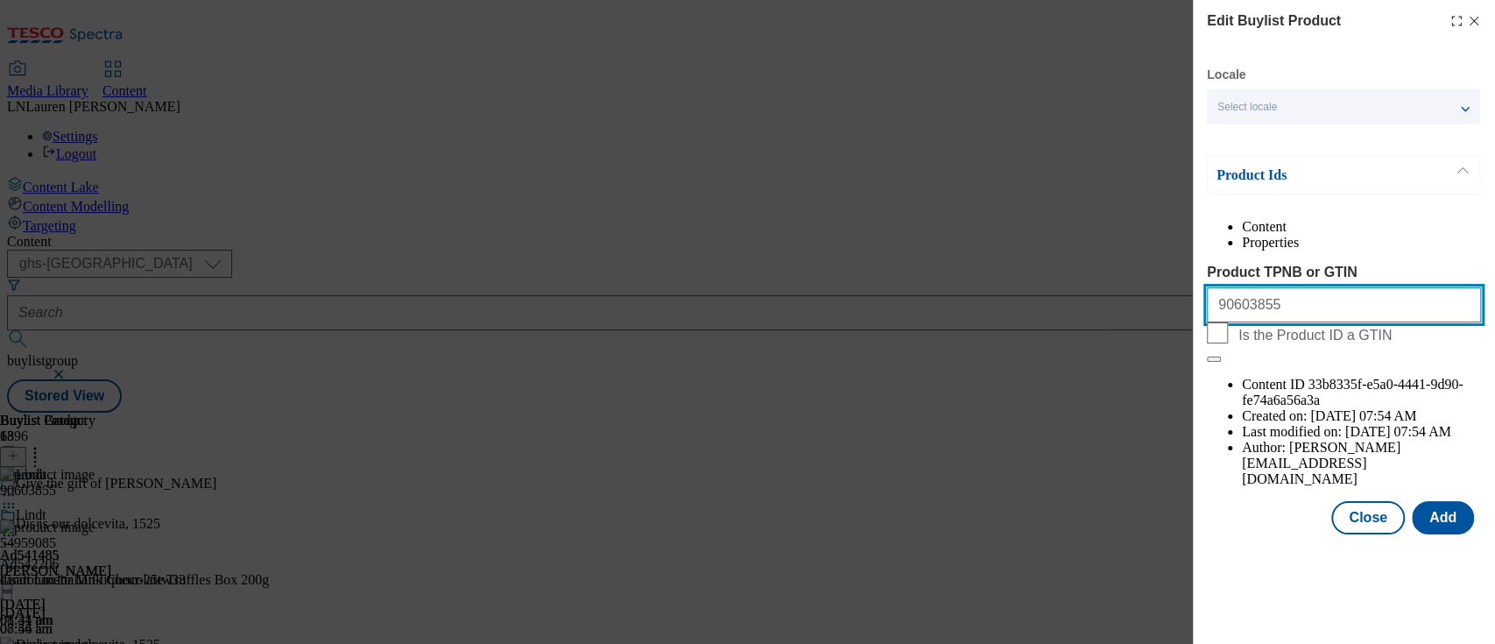
drag, startPoint x: 1313, startPoint y: 351, endPoint x: 1069, endPoint y: 347, distance: 244.4
click at [1069, 347] on div "Edit Buylist Product Locale Select locale English Welsh Product Ids Content Pro…" at bounding box center [747, 322] width 1495 height 644
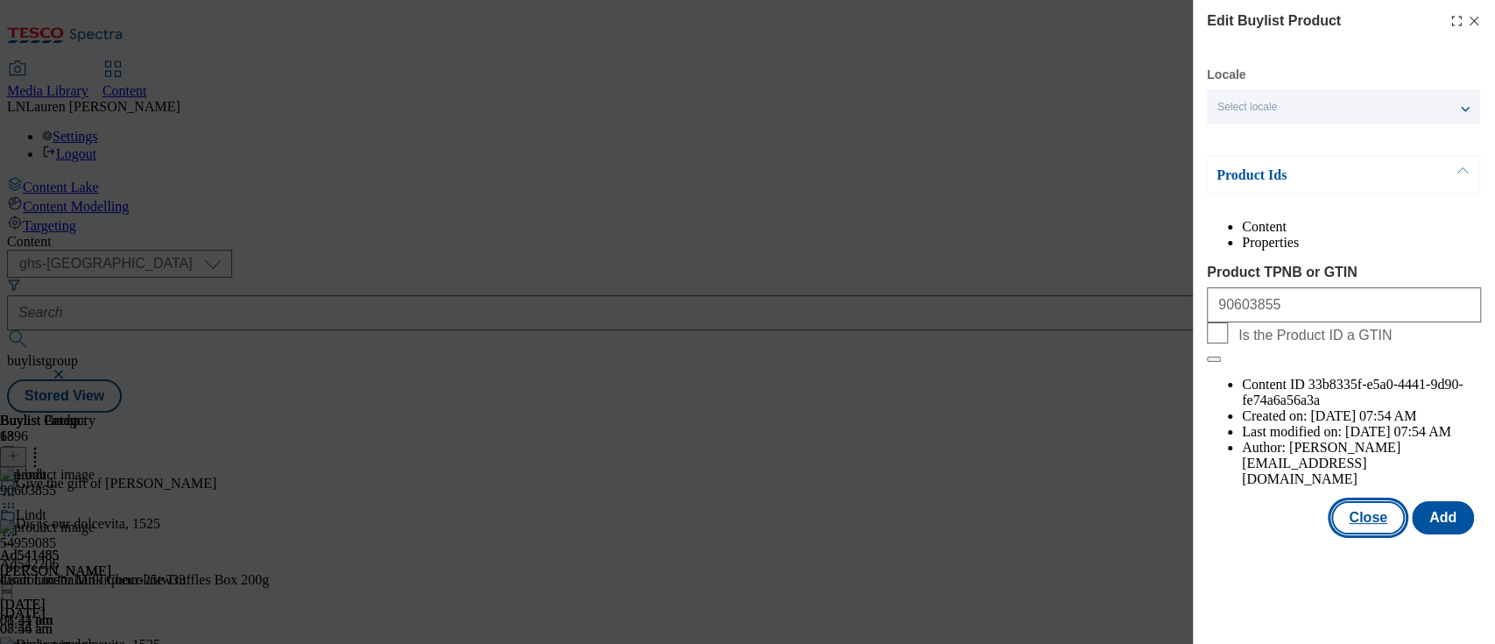
click at [1379, 501] on button "Close" at bounding box center [1368, 517] width 74 height 33
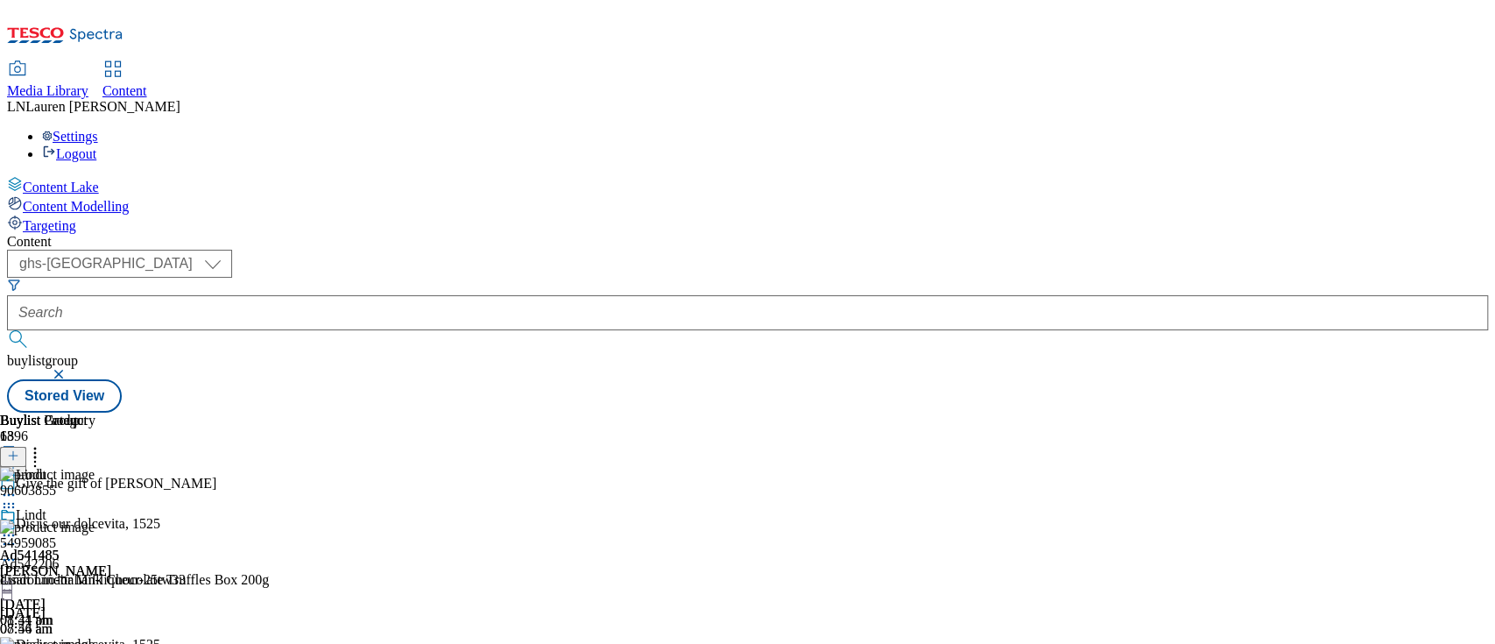
scroll to position [0, 0]
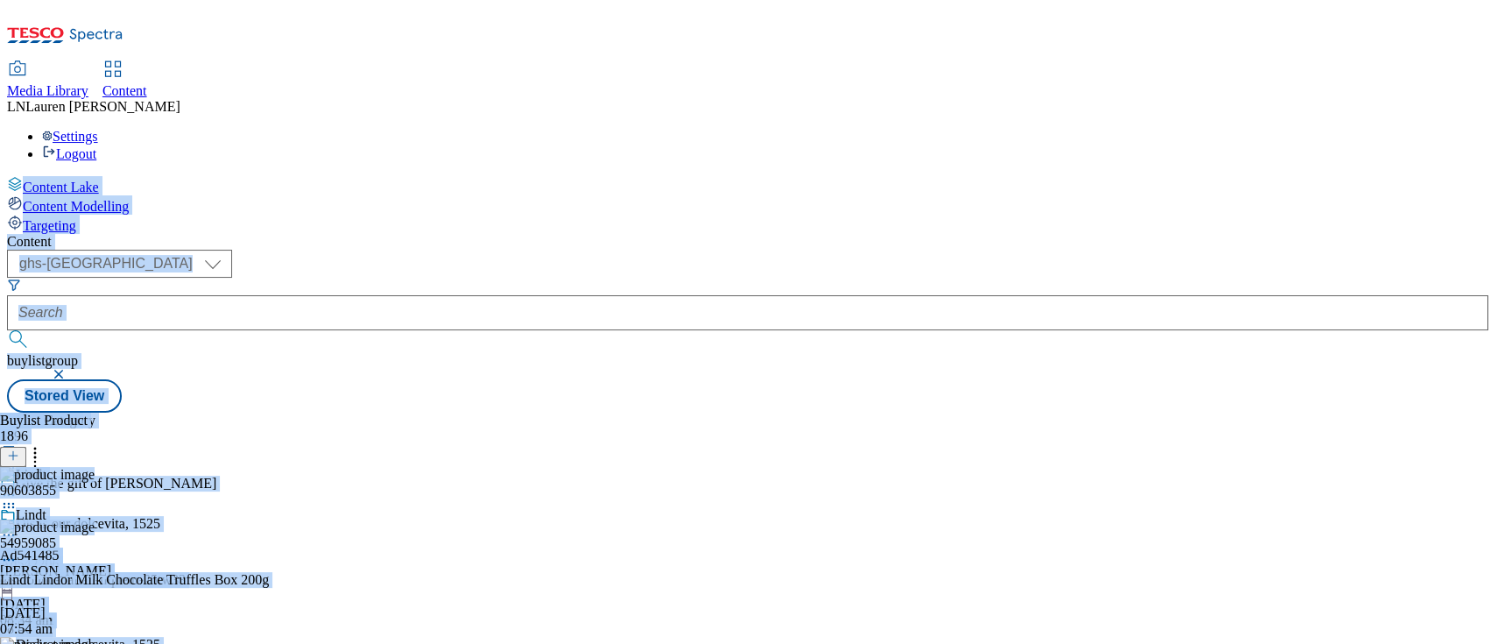
drag, startPoint x: 1492, startPoint y: 315, endPoint x: 1493, endPoint y: 27, distance: 288.2
click at [1488, 27] on div "Media Library Content LN Lauren Nader Settings Logout Content Lake Content Mode…" at bounding box center [747, 210] width 1481 height 406
click at [438, 467] on div "90603855" at bounding box center [219, 493] width 438 height 53
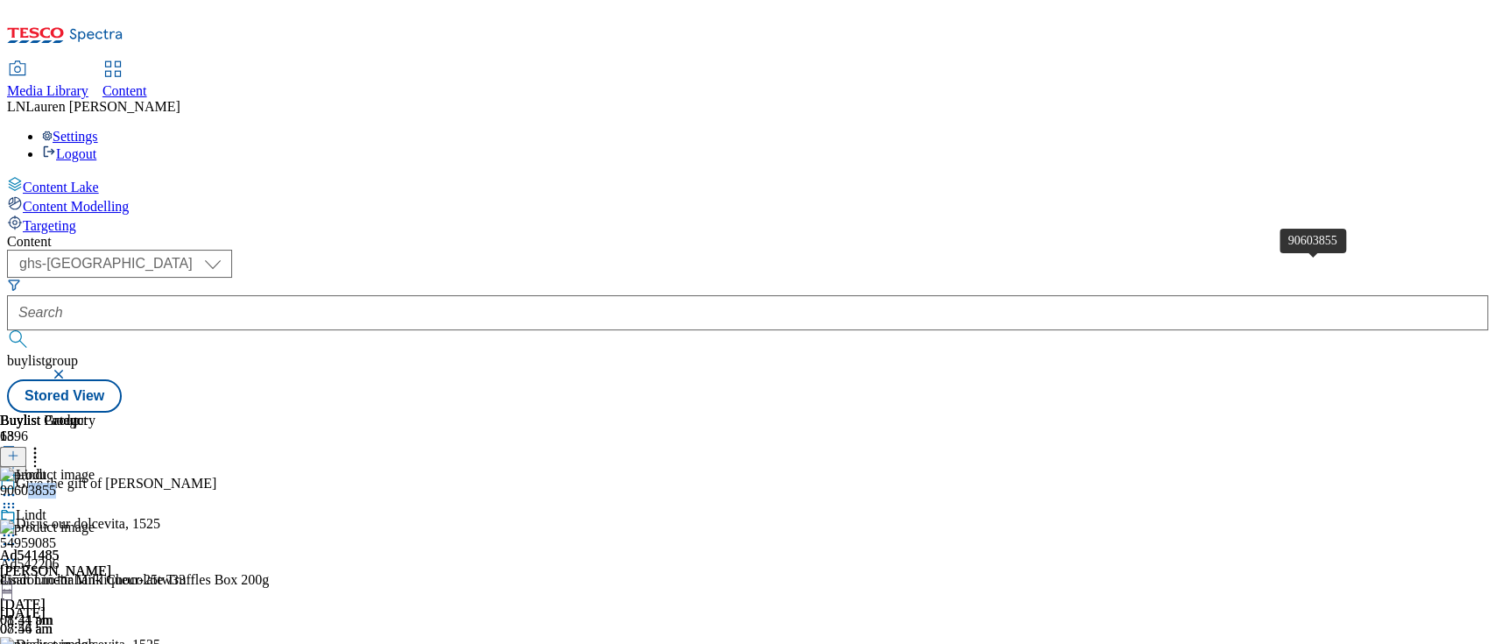
drag, startPoint x: 1323, startPoint y: 321, endPoint x: 1280, endPoint y: 262, distance: 73.9
click at [438, 483] on div "90603855" at bounding box center [219, 501] width 438 height 37
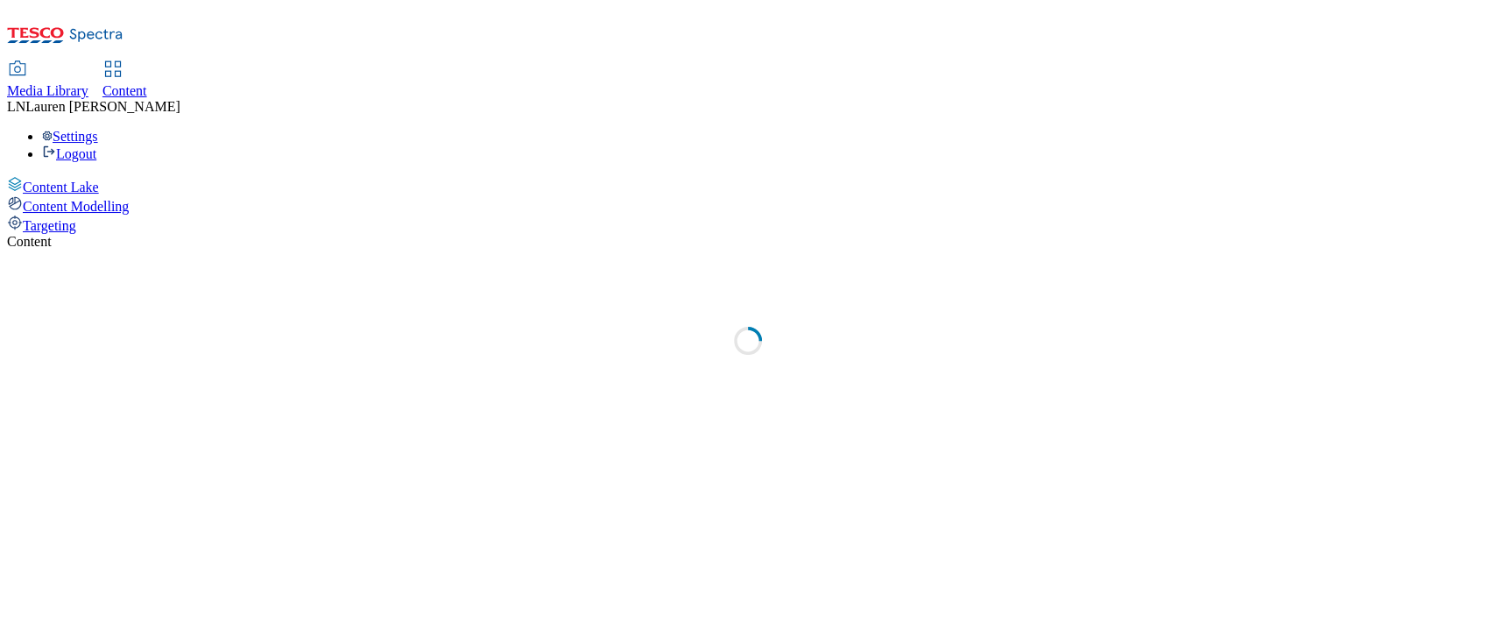
select select "ghs-uk"
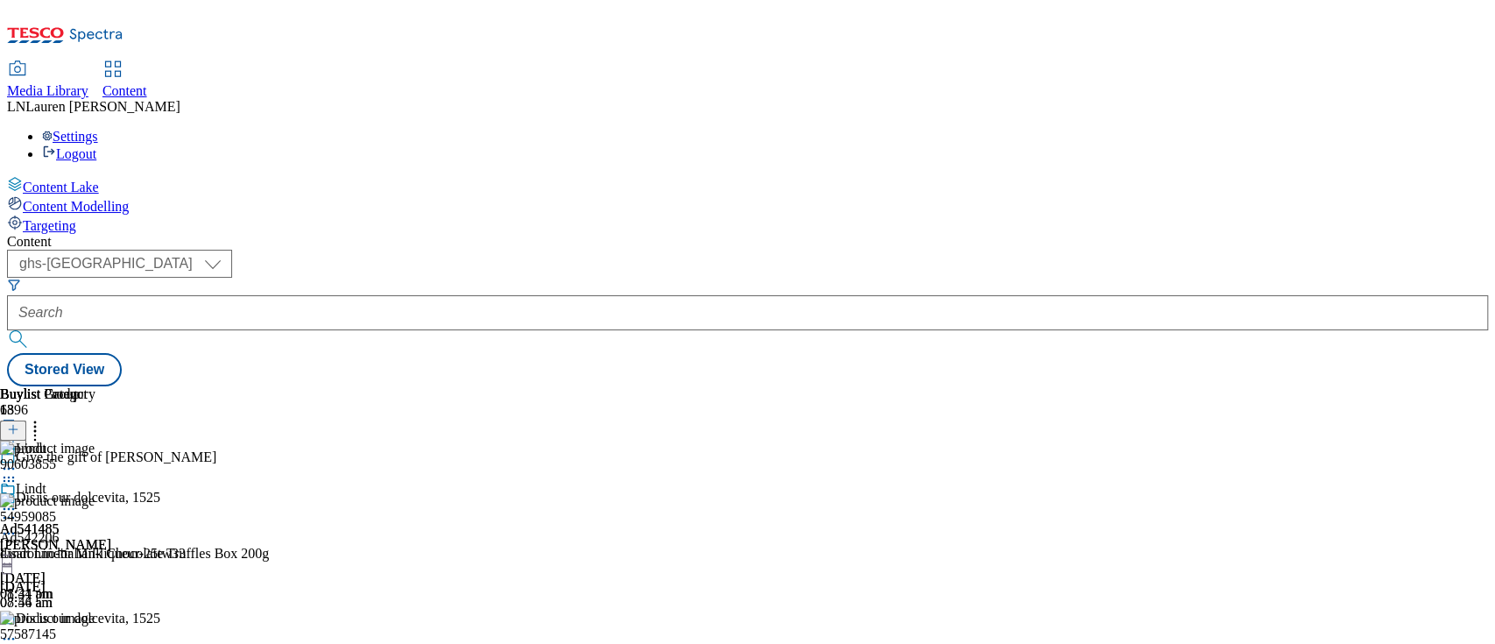
click at [1161, 234] on div "Content ( optional ) ghs-roi ghs-uk ghs-uk Stored View Buylist Group 6396 Give …" at bounding box center [747, 310] width 1481 height 152
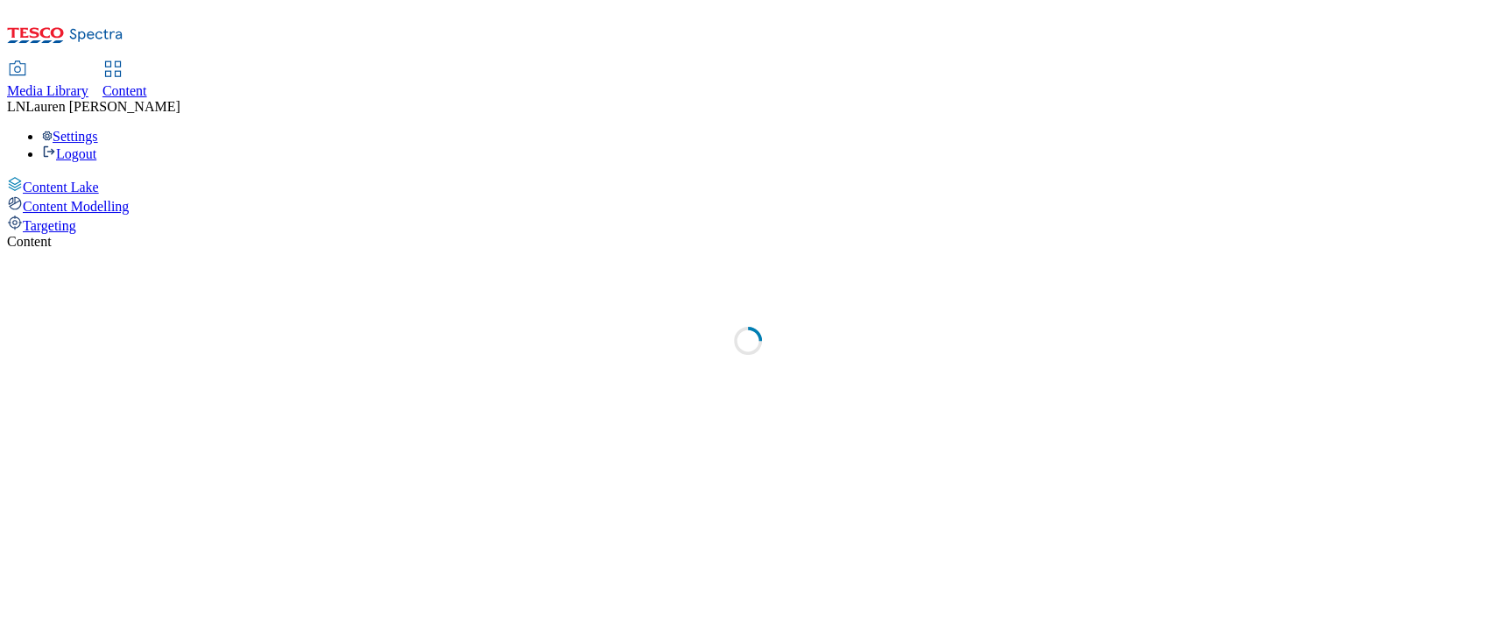
select select "ghs-[GEOGRAPHIC_DATA]"
